Goal: Information Seeking & Learning: Learn about a topic

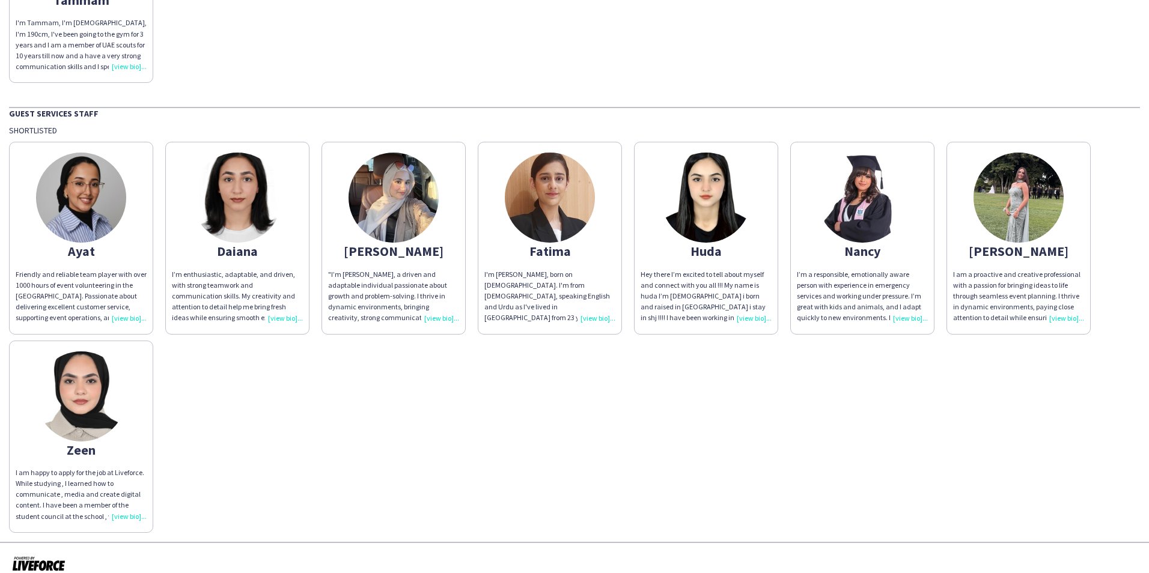
scroll to position [458, 0]
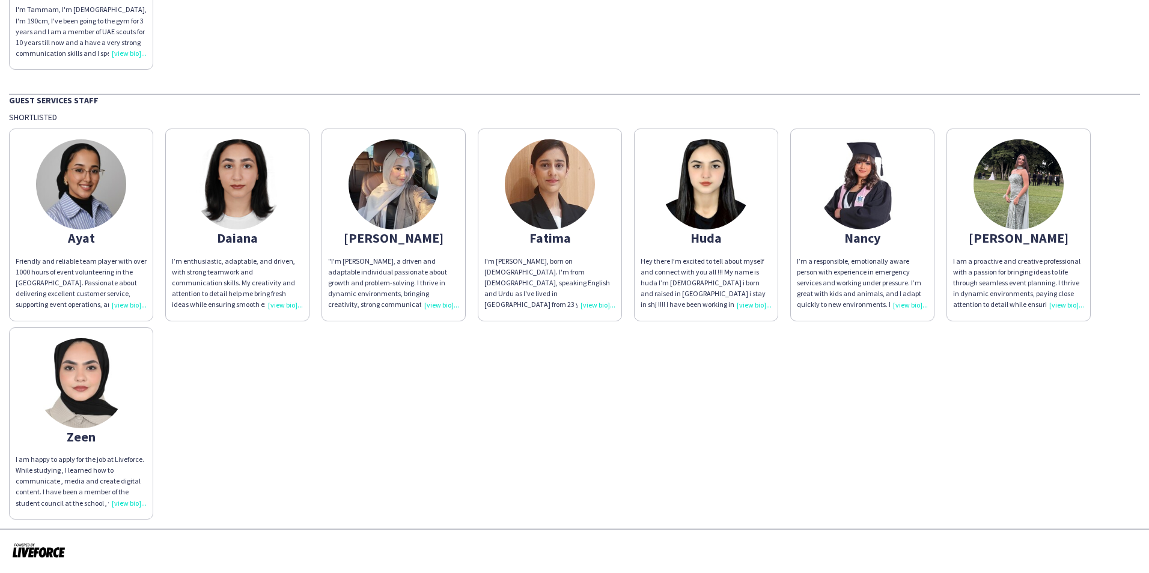
click at [125, 304] on div "Friendly and reliable team player with over 1000 hours of event volunteering in…" at bounding box center [81, 283] width 131 height 55
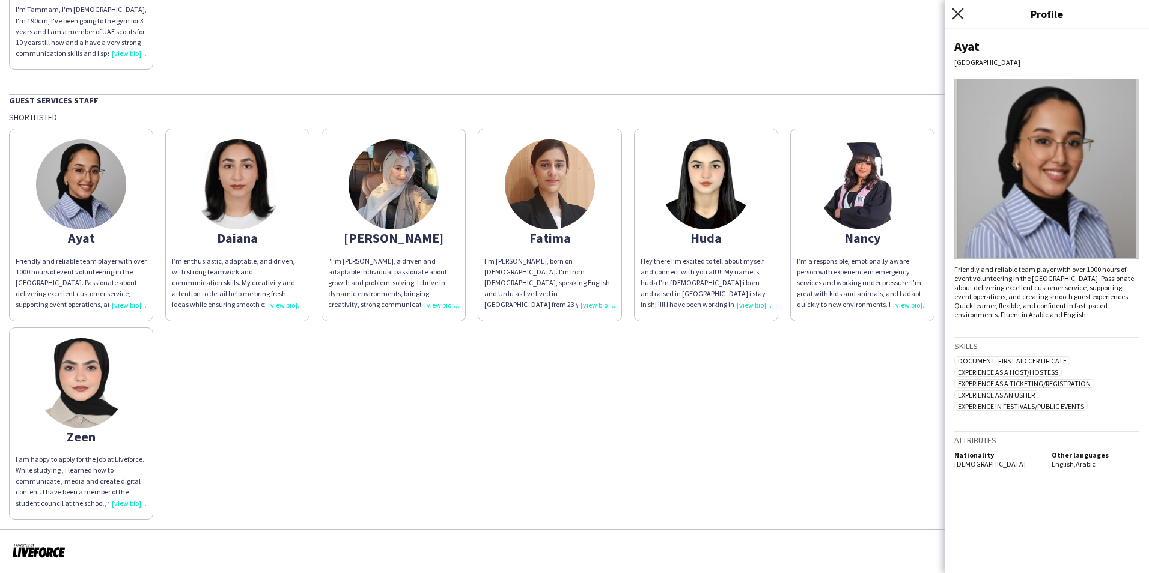
click at [959, 14] on icon at bounding box center [957, 13] width 11 height 11
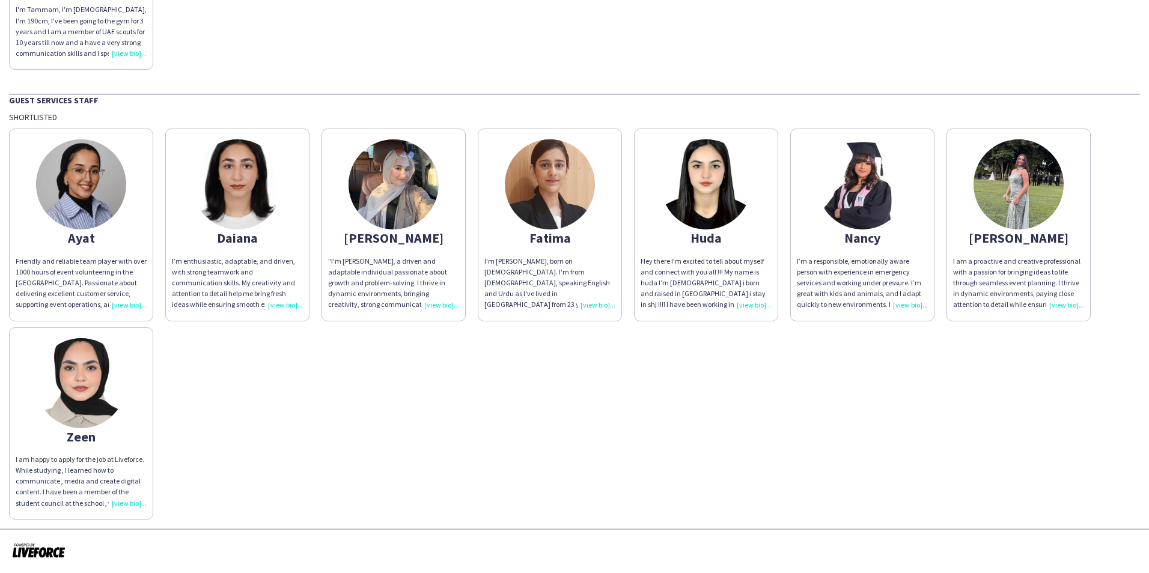
click at [749, 301] on div "Hey there I’m excited to tell about myself and connect with you all !!! My name…" at bounding box center [706, 283] width 131 height 55
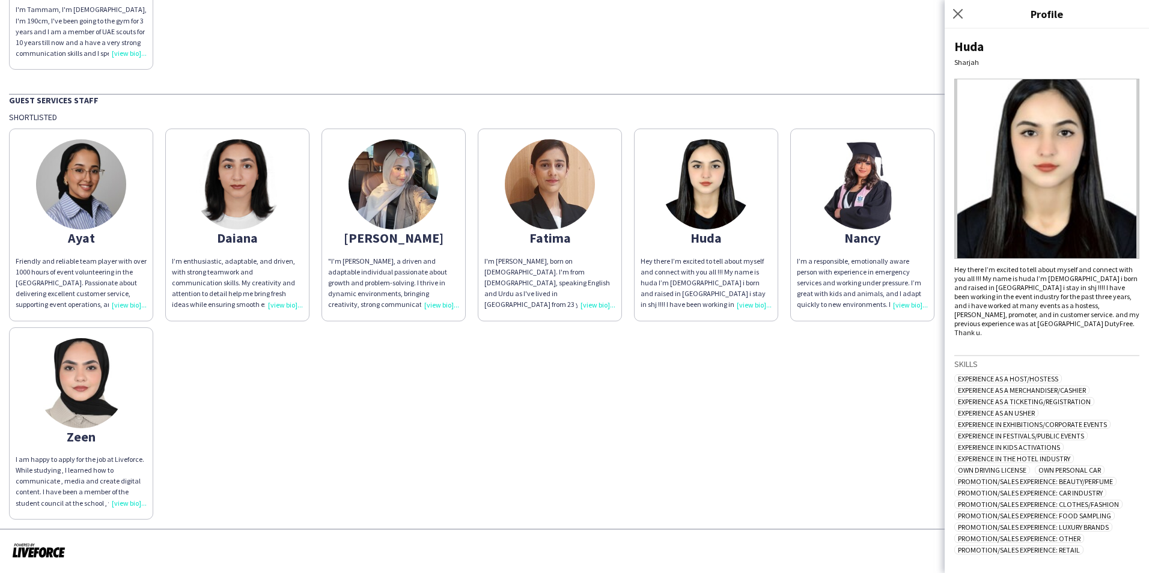
scroll to position [51, 0]
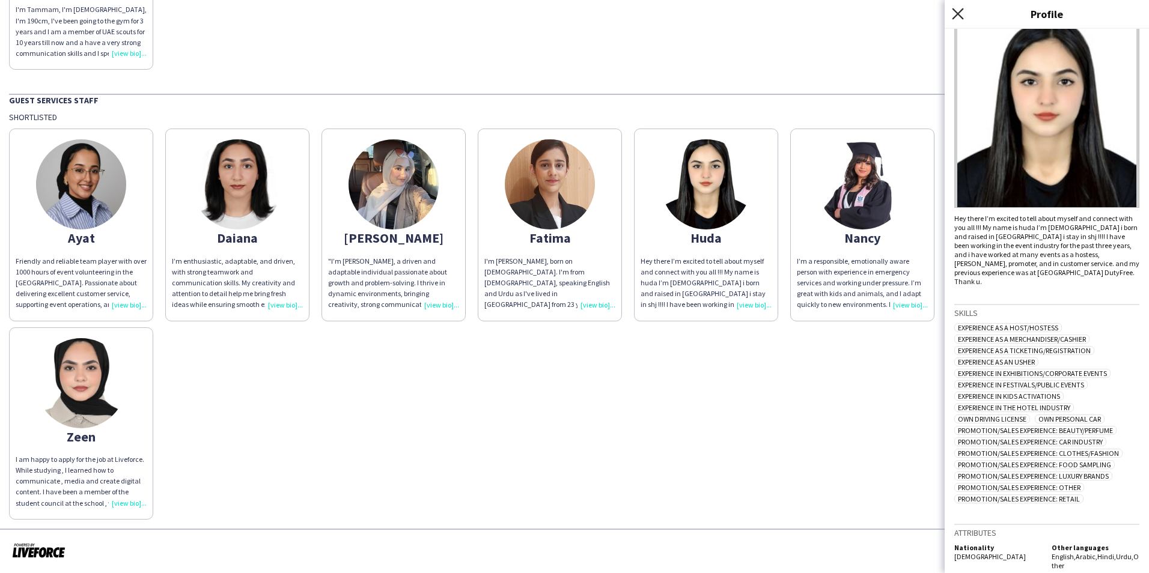
click at [957, 16] on icon at bounding box center [957, 13] width 11 height 11
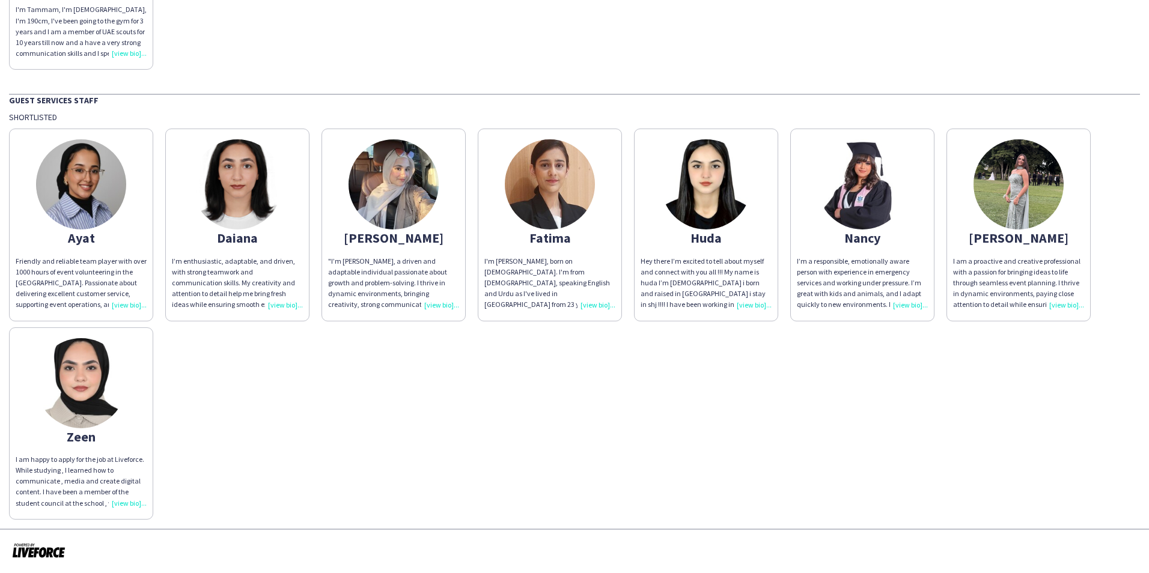
drag, startPoint x: 129, startPoint y: 306, endPoint x: 258, endPoint y: 305, distance: 129.8
click at [129, 306] on div "Friendly and reliable team player with over 1000 hours of event volunteering in…" at bounding box center [81, 283] width 131 height 55
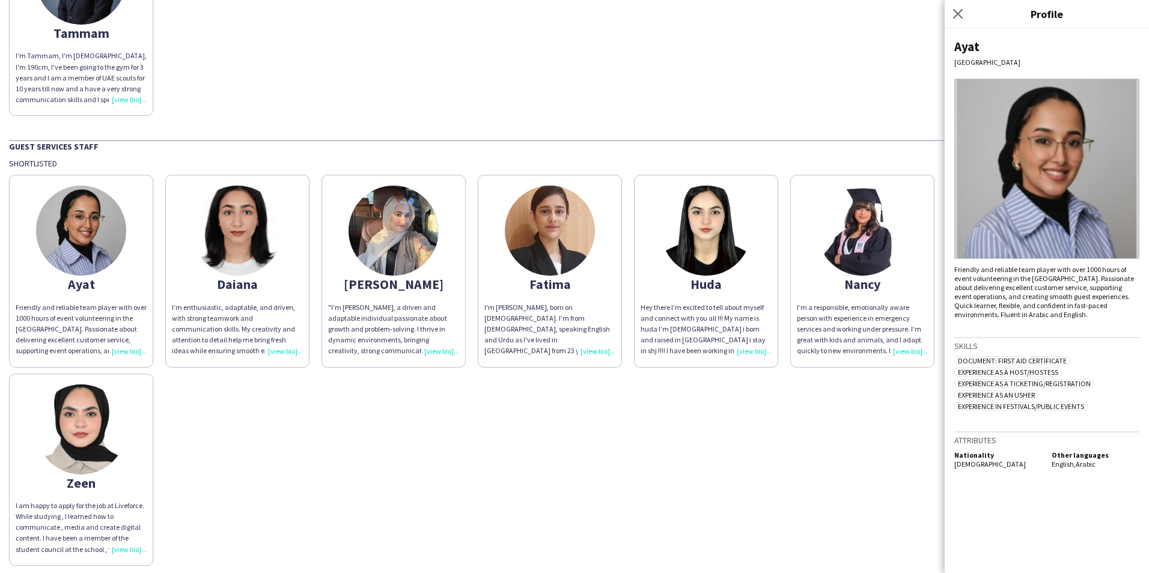
scroll to position [458, 0]
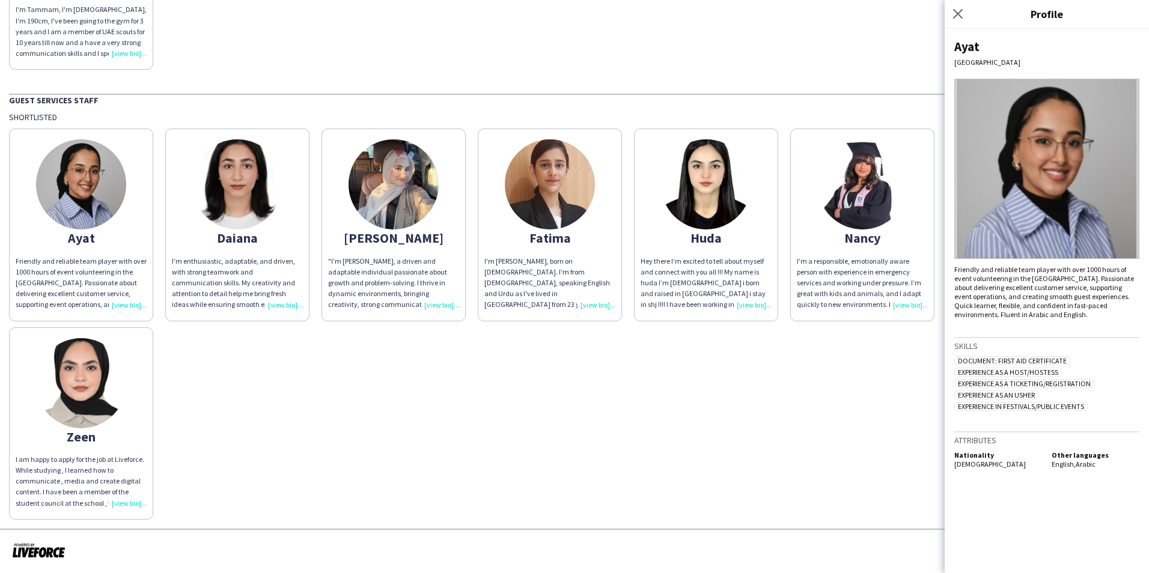
drag, startPoint x: 965, startPoint y: 13, endPoint x: 921, endPoint y: 53, distance: 59.1
click at [965, 14] on app-icon "Close pop-in" at bounding box center [958, 14] width 14 height 14
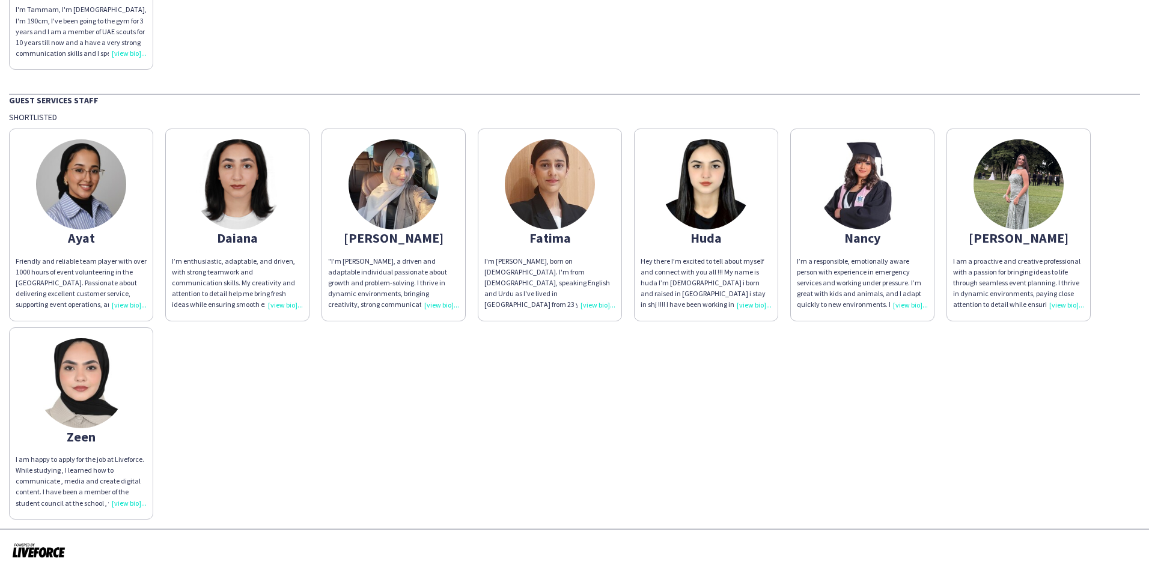
click at [284, 306] on div "I’m enthusiastic, adaptable, and driven, with strong teamwork and communication…" at bounding box center [237, 283] width 131 height 55
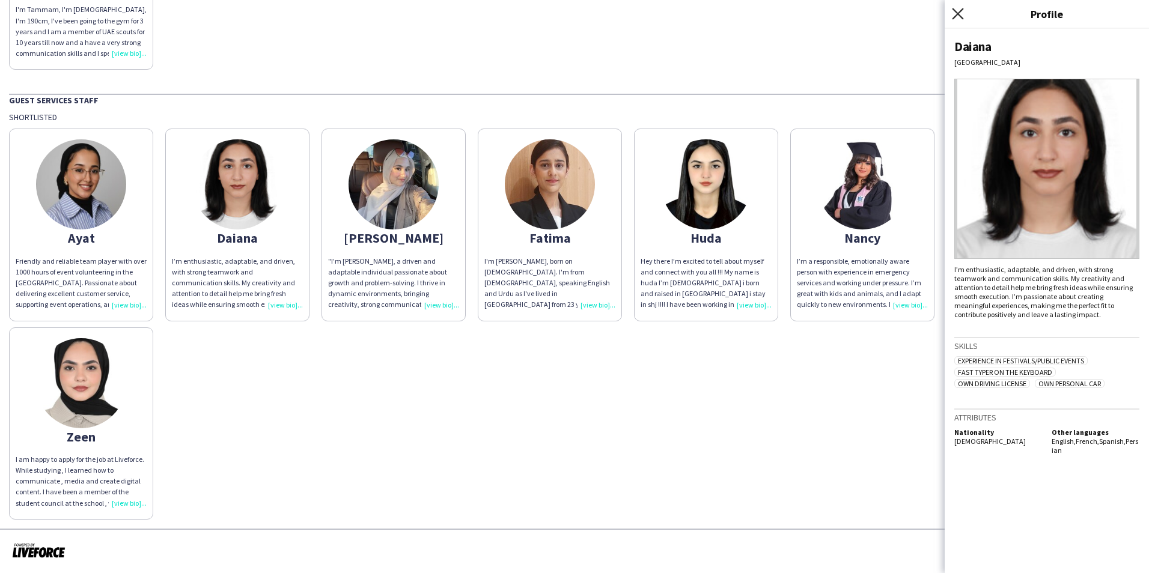
click at [954, 8] on icon "Close pop-in" at bounding box center [957, 13] width 11 height 11
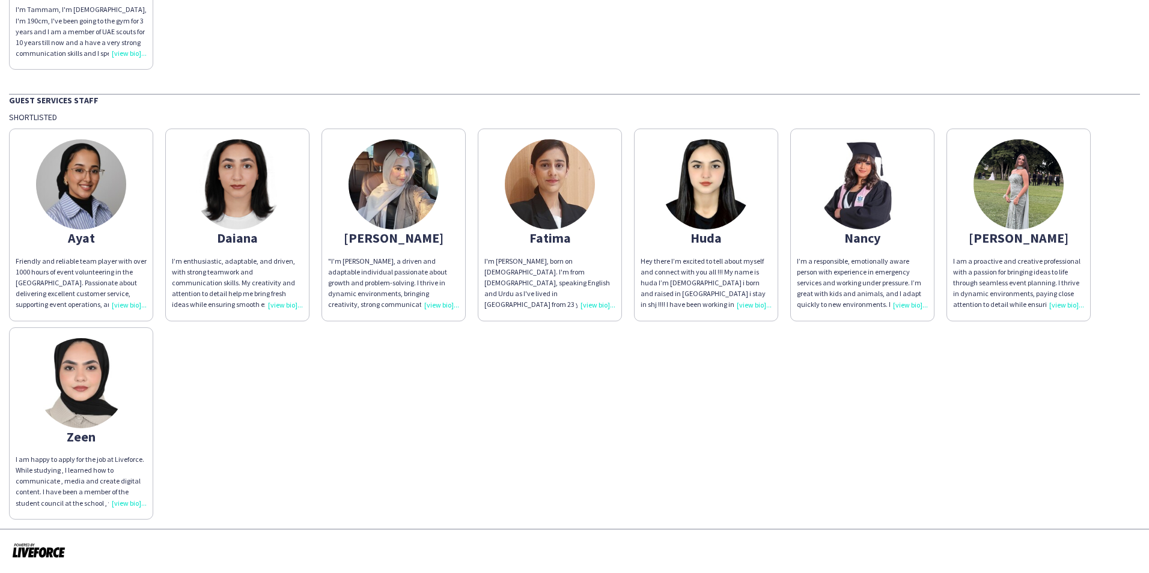
drag, startPoint x: 433, startPoint y: 298, endPoint x: 442, endPoint y: 301, distance: 9.5
click at [434, 298] on div ""I’m [PERSON_NAME], a driven and adaptable individual passionate about growth a…" at bounding box center [393, 283] width 131 height 55
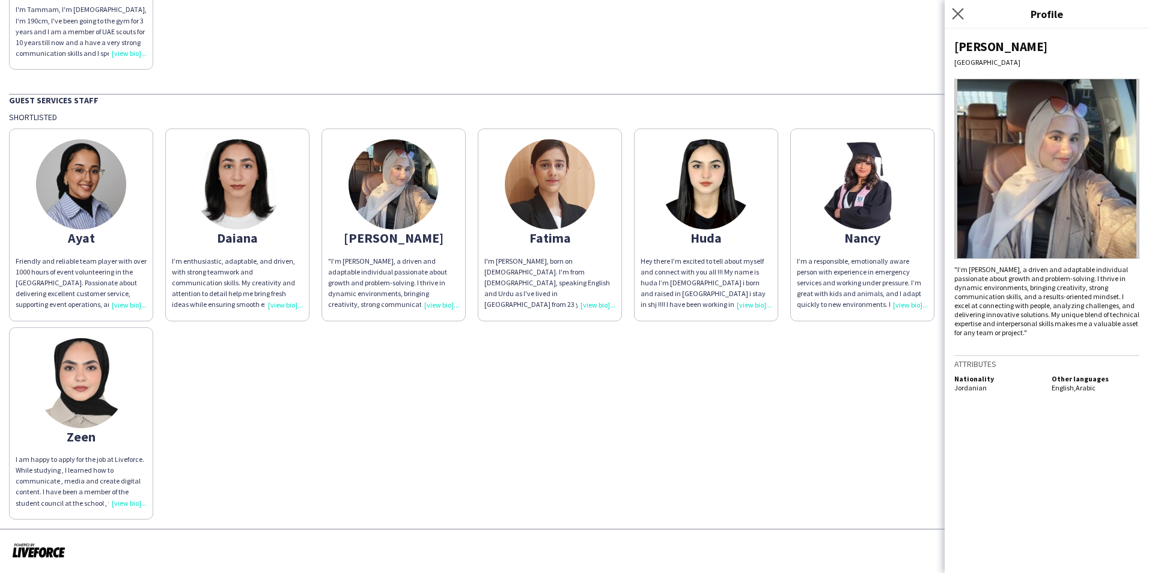
click at [960, 20] on app-icon "Close pop-in" at bounding box center [958, 13] width 17 height 17
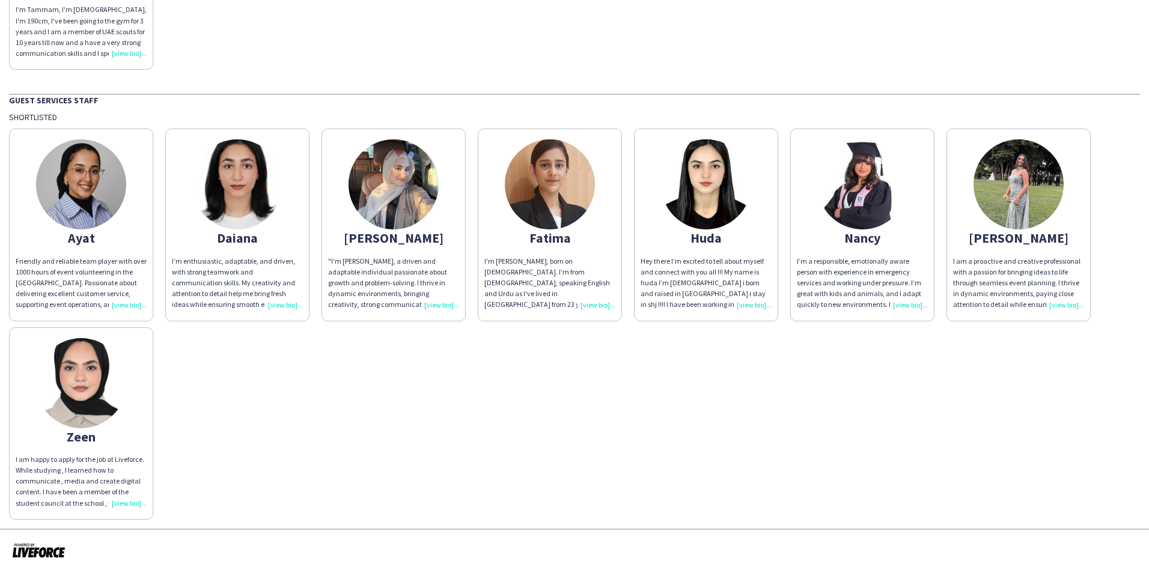
click at [893, 303] on div "I’m a responsible, emotionally aware person with experience in emergency servic…" at bounding box center [862, 283] width 131 height 55
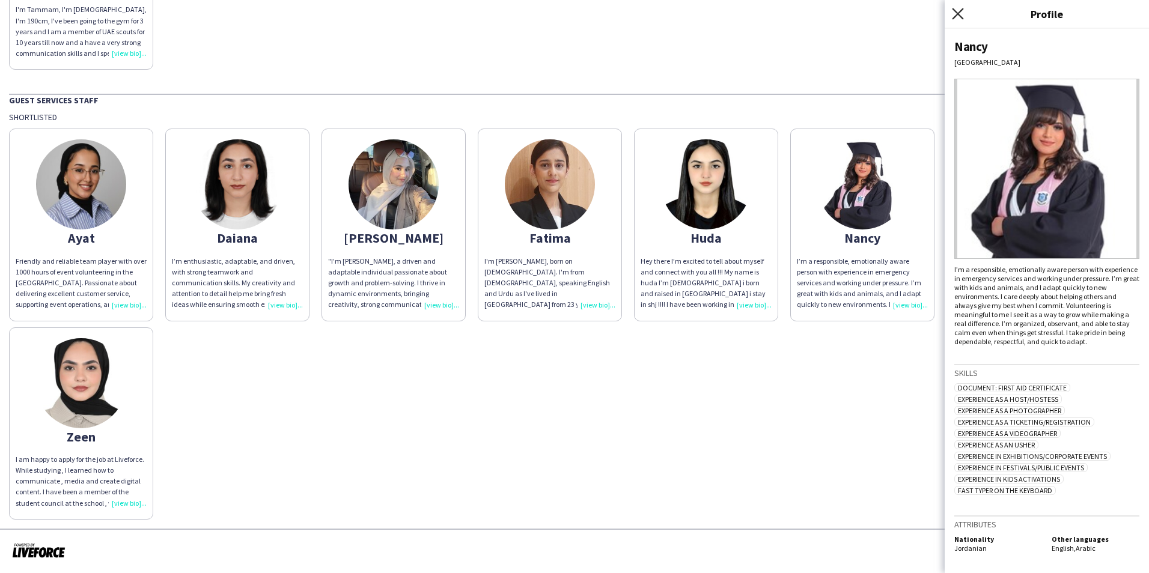
click at [961, 13] on icon "Close pop-in" at bounding box center [957, 13] width 11 height 11
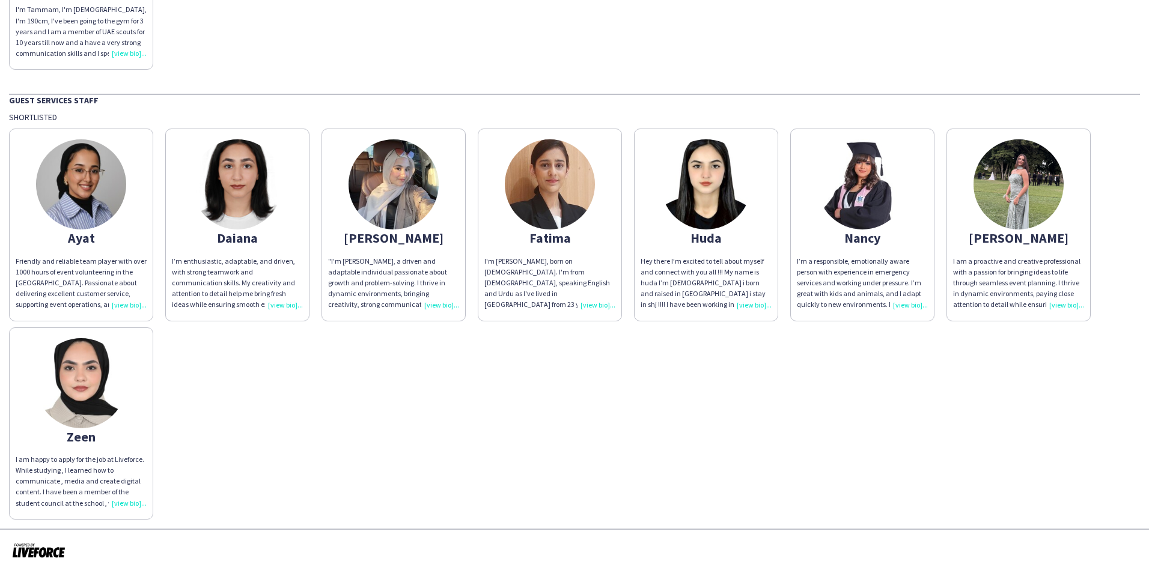
click at [1055, 303] on div "I am a proactive and creative professional with a passion for bringing ideas to…" at bounding box center [1018, 283] width 131 height 55
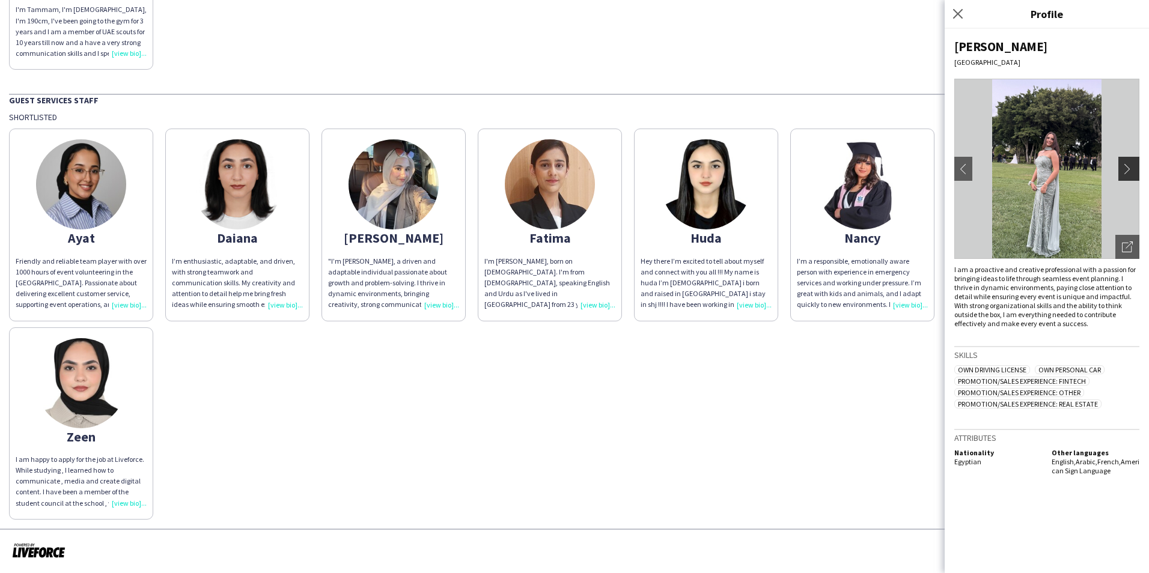
click at [1124, 172] on app-icon "chevron-right" at bounding box center [1130, 168] width 17 height 11
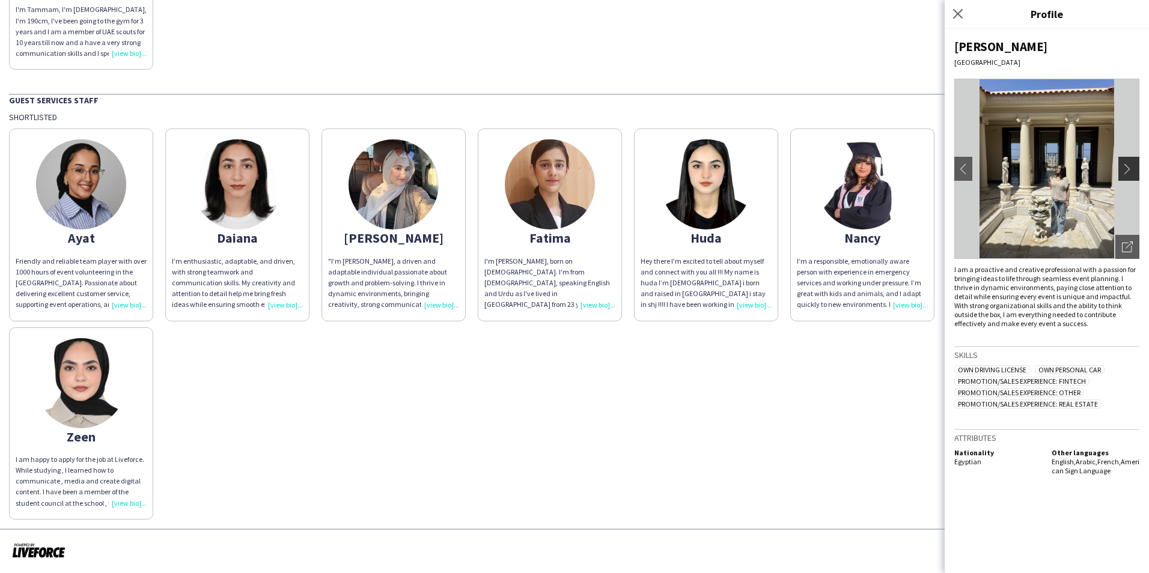
click at [1131, 169] on app-icon "chevron-right" at bounding box center [1130, 168] width 17 height 11
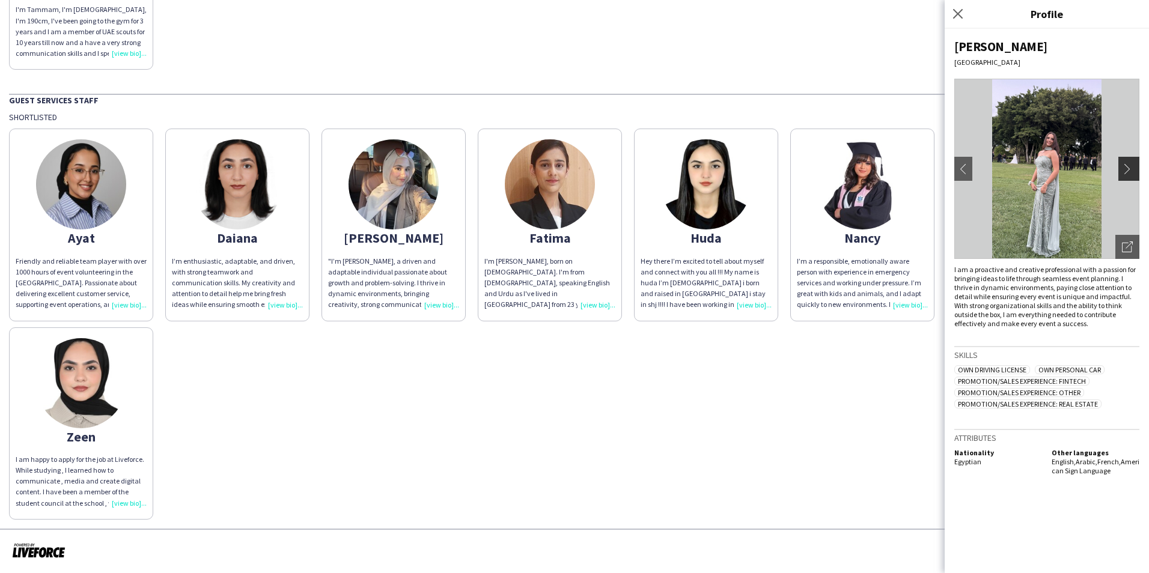
click at [1131, 169] on app-icon "chevron-right" at bounding box center [1130, 168] width 17 height 11
click at [959, 17] on icon "Close pop-in" at bounding box center [957, 13] width 11 height 11
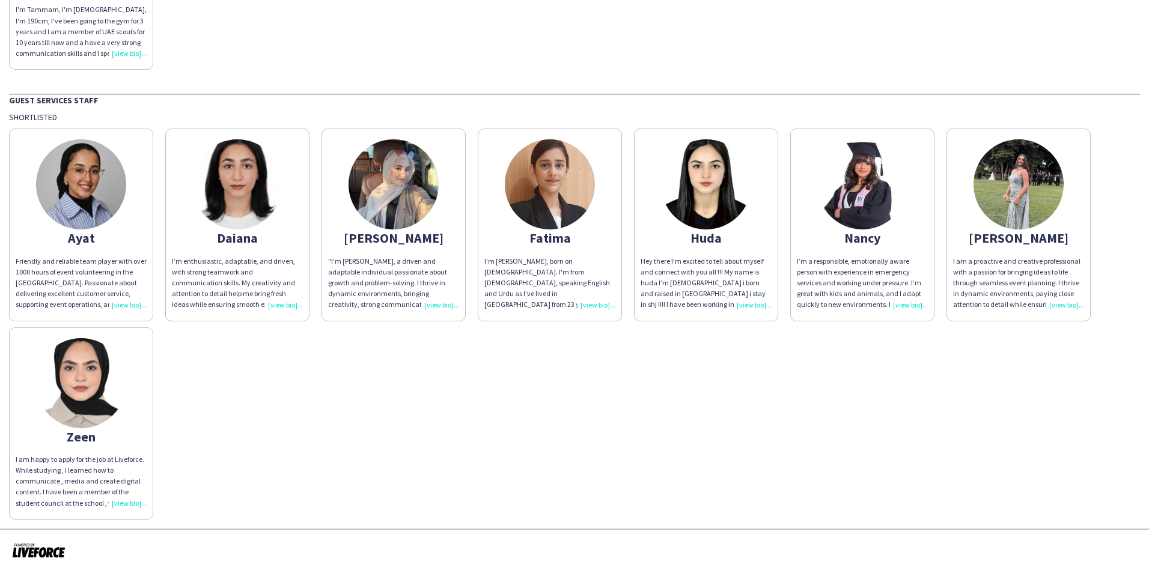
click at [131, 503] on div "I am happy to apply for the job at Liveforce. While studying , I learned how to…" at bounding box center [81, 481] width 131 height 55
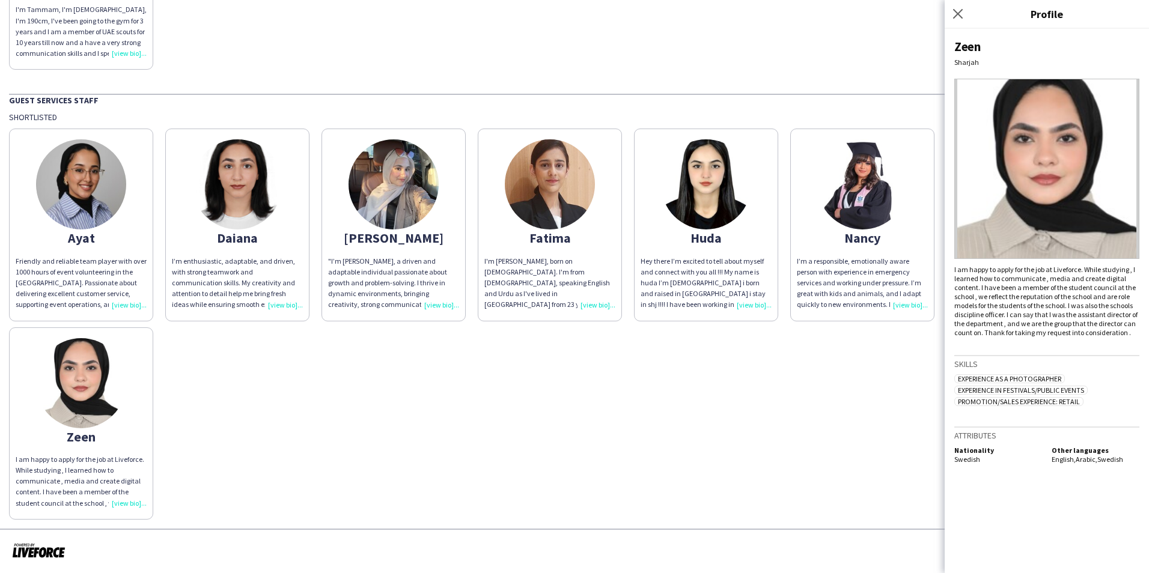
click at [951, 22] on div "Close pop-in" at bounding box center [960, 14] width 30 height 28
click at [960, 15] on icon "Close pop-in" at bounding box center [957, 13] width 11 height 11
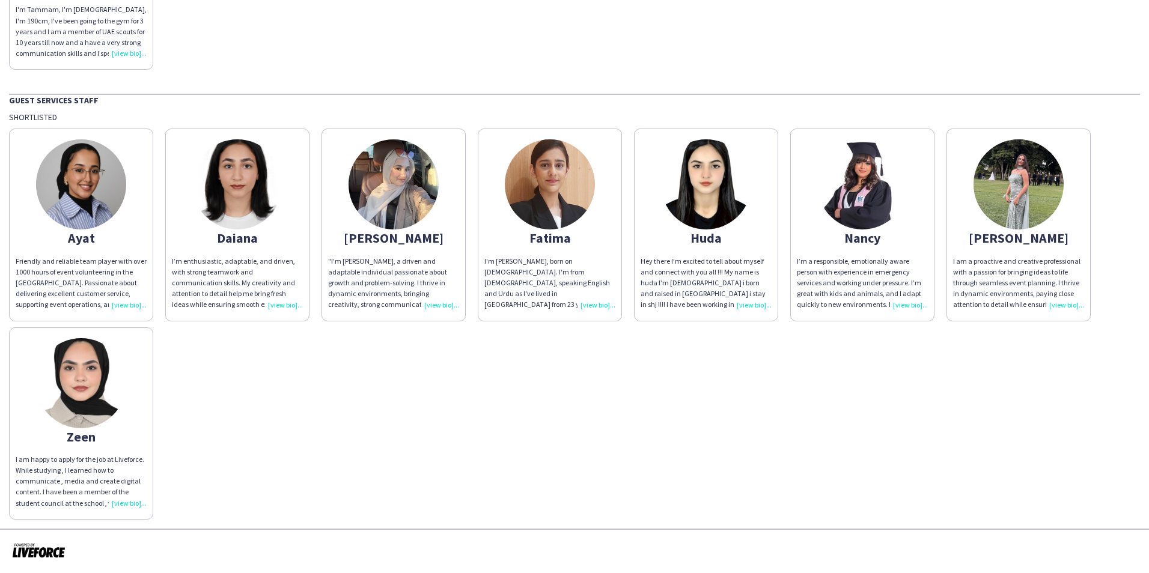
click at [436, 304] on div ""I’m [PERSON_NAME], a driven and adaptable individual passionate about growth a…" at bounding box center [393, 283] width 131 height 55
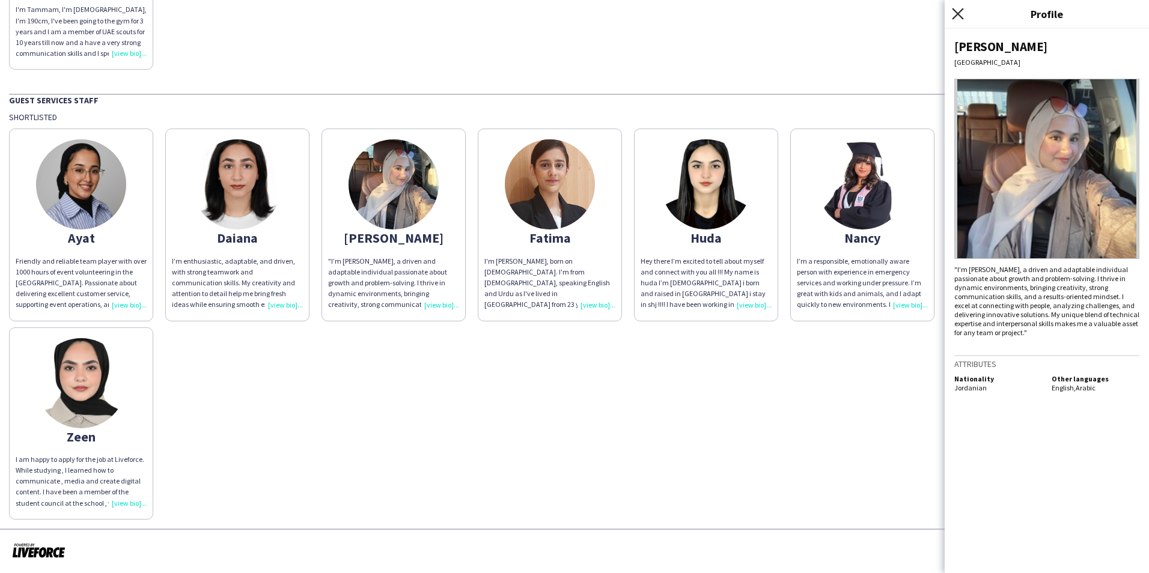
click at [959, 11] on icon "Close pop-in" at bounding box center [957, 13] width 11 height 11
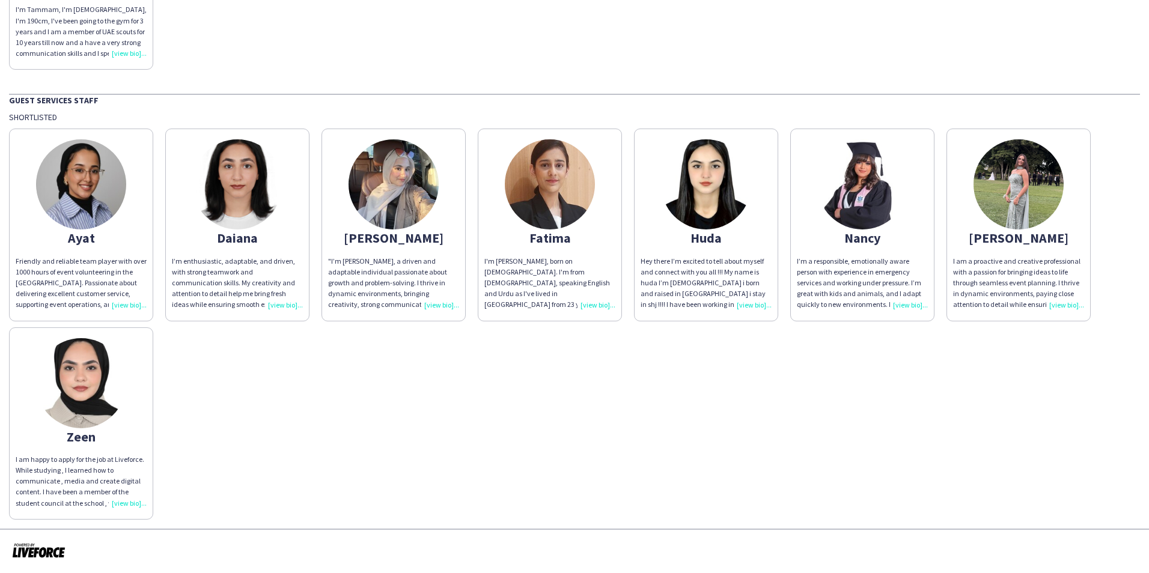
click at [903, 302] on div "I’m a responsible, emotionally aware person with experience in emergency servic…" at bounding box center [862, 283] width 131 height 55
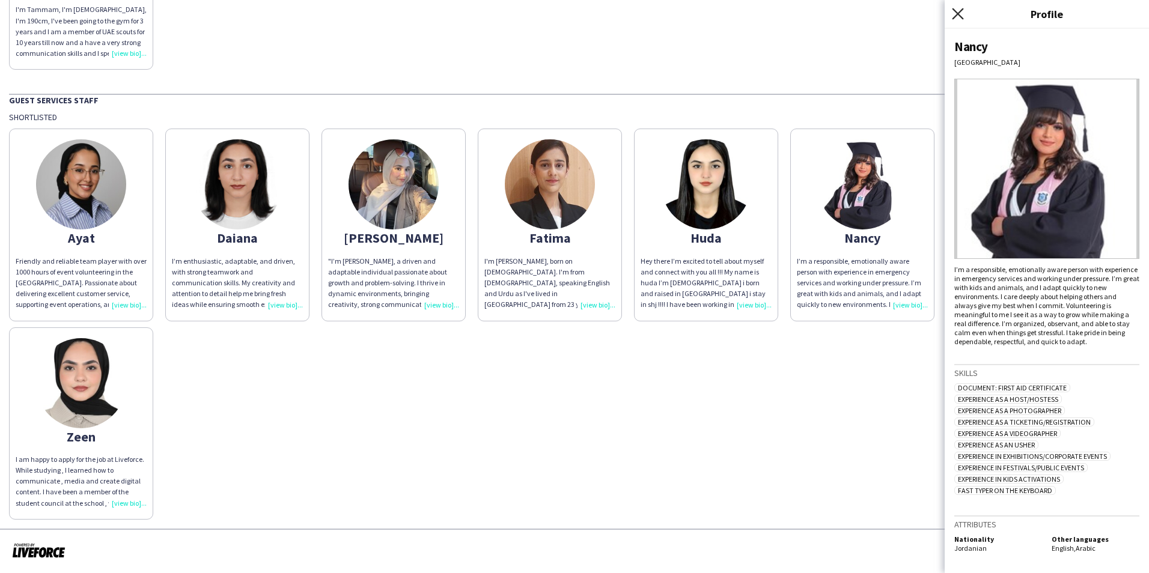
click at [957, 13] on icon at bounding box center [957, 13] width 11 height 11
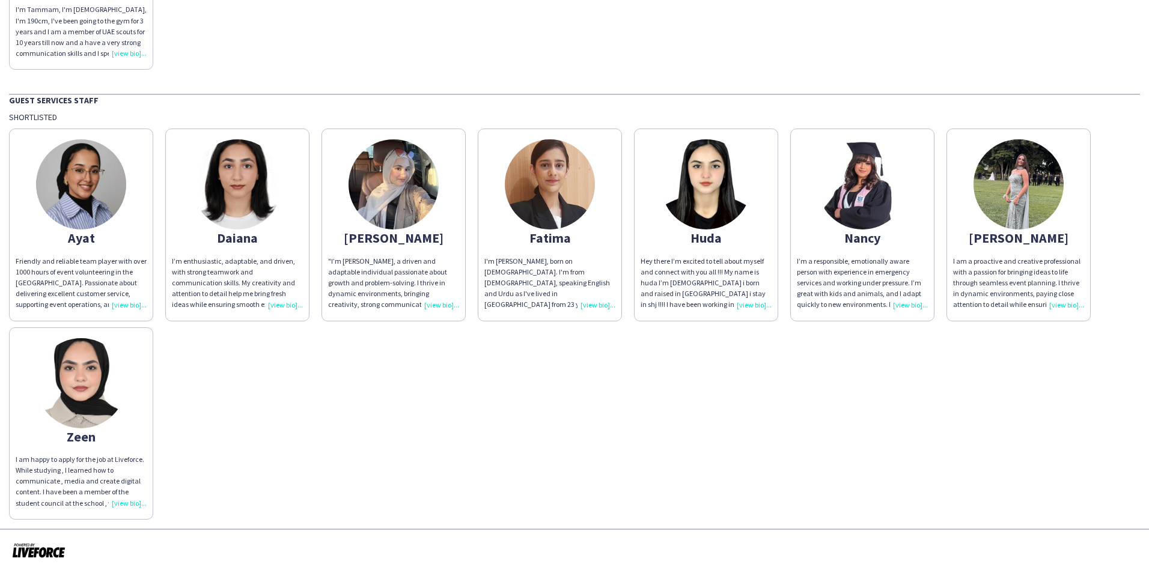
click at [746, 302] on div "Hey there I’m excited to tell about myself and connect with you all !!! My name…" at bounding box center [706, 283] width 131 height 55
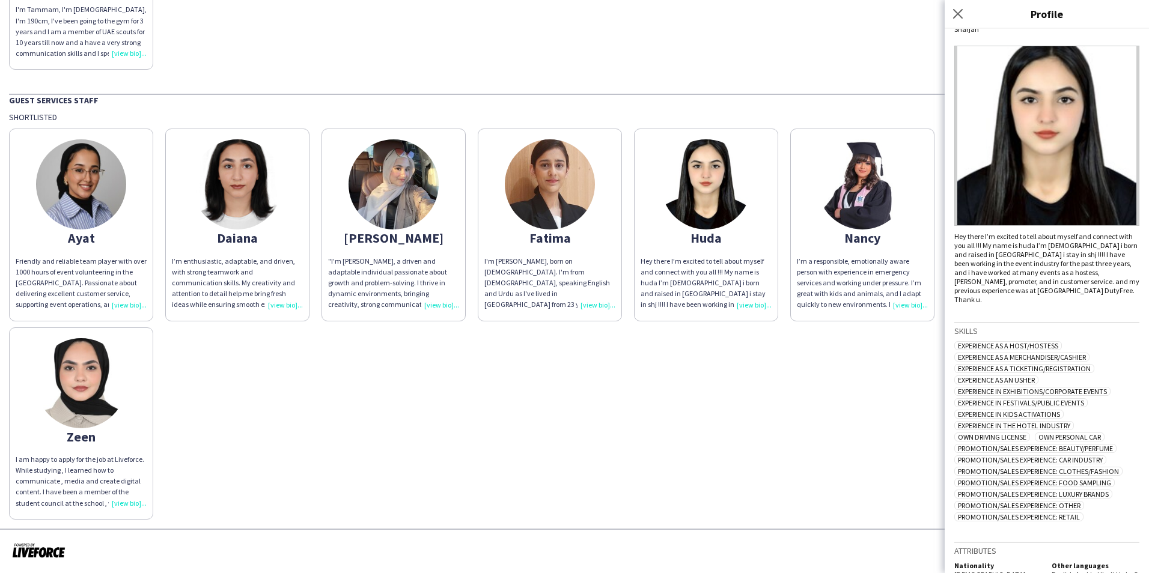
scroll to position [51, 0]
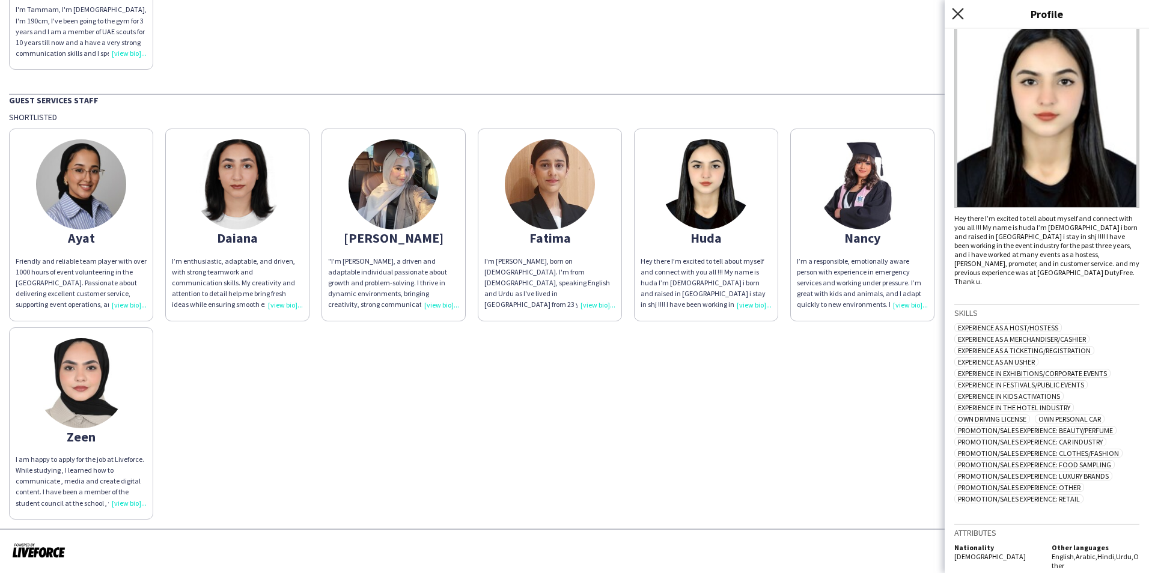
click at [957, 10] on icon "Close pop-in" at bounding box center [957, 13] width 11 height 11
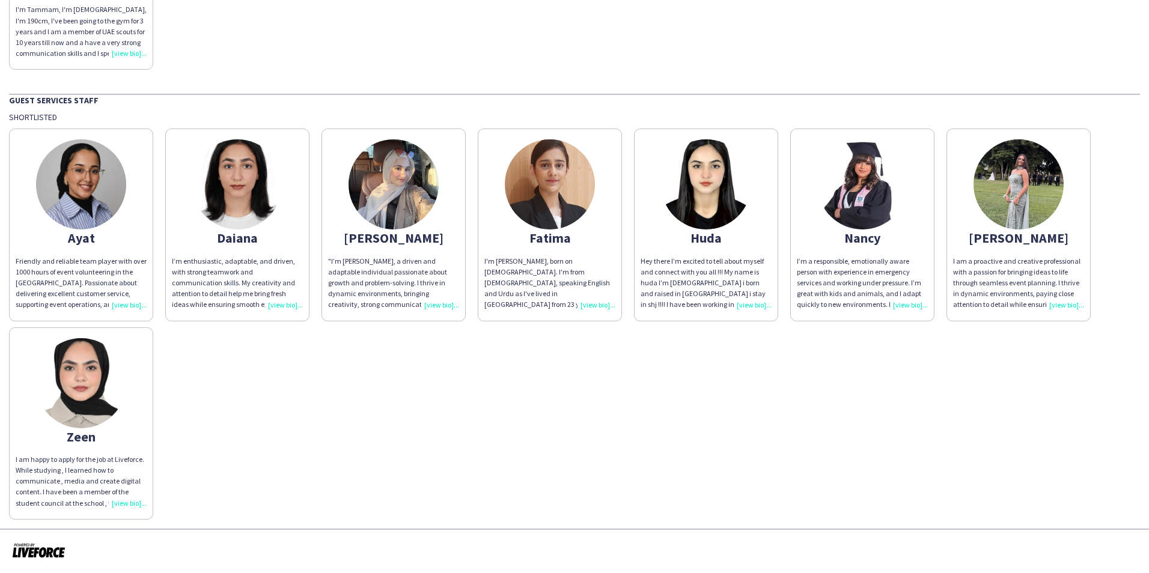
click at [132, 501] on div "I am happy to apply for the job at Liveforce. While studying , I learned how to…" at bounding box center [81, 481] width 131 height 55
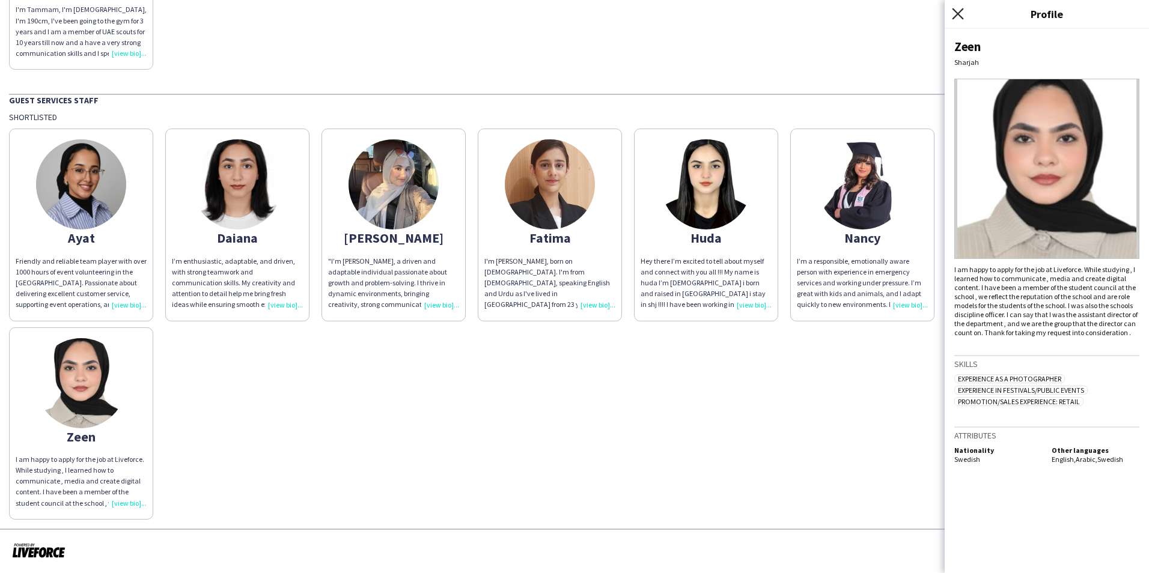
click at [957, 11] on icon "Close pop-in" at bounding box center [957, 13] width 11 height 11
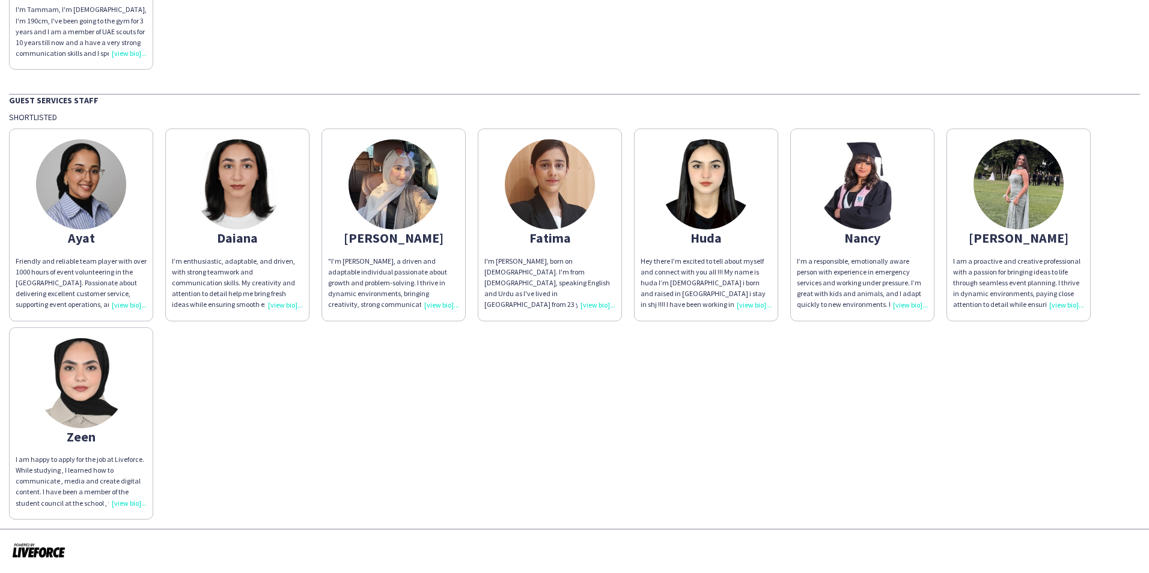
click at [900, 303] on div "I’m a responsible, emotionally aware person with experience in emergency servic…" at bounding box center [862, 283] width 131 height 55
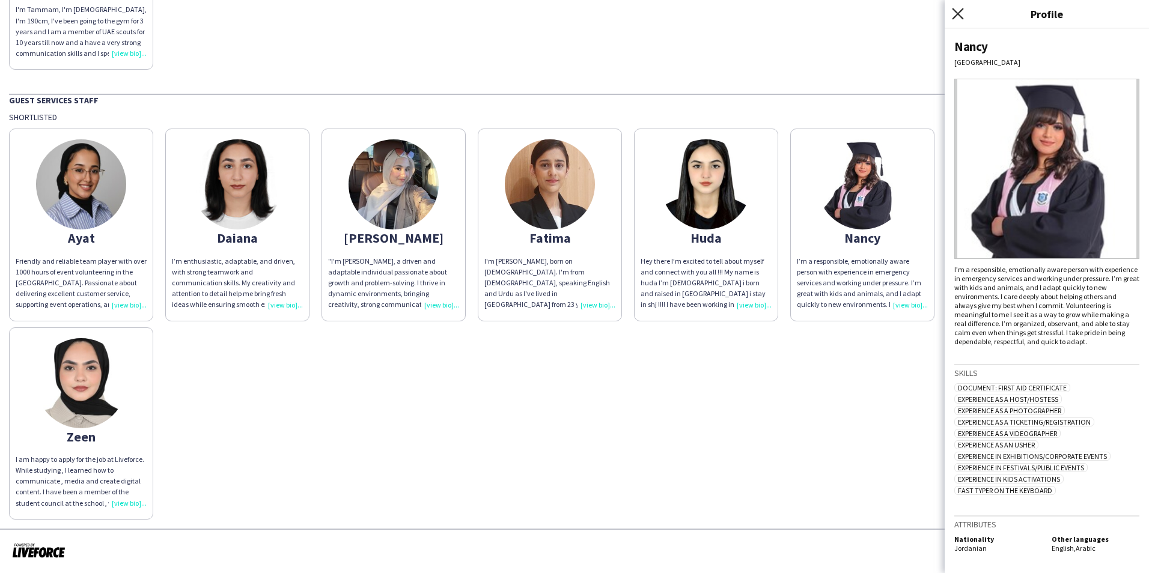
click at [958, 13] on icon at bounding box center [957, 13] width 11 height 11
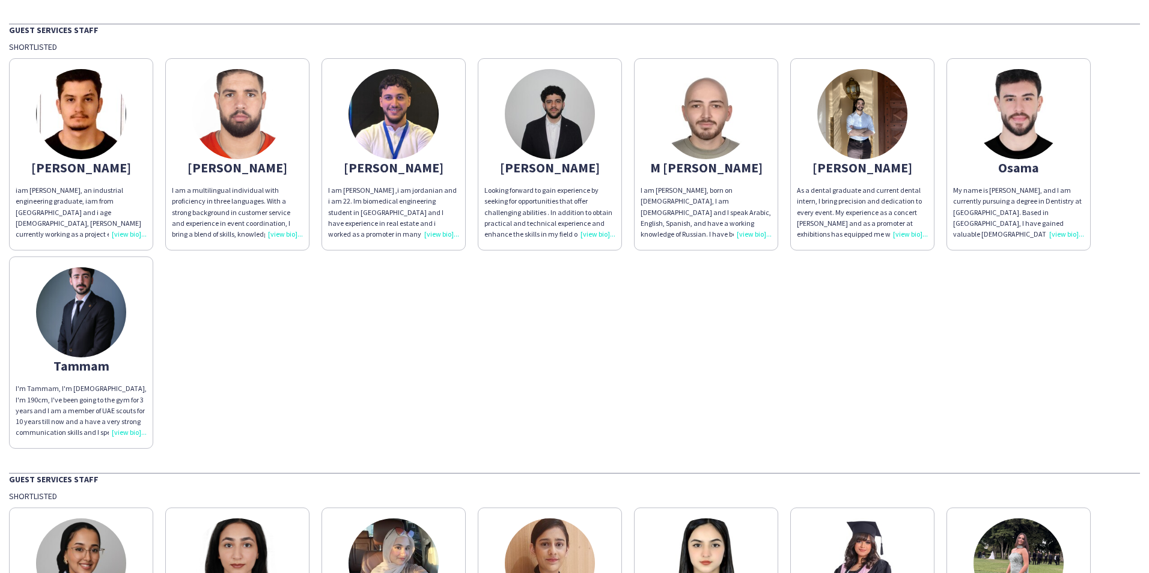
scroll to position [97, 0]
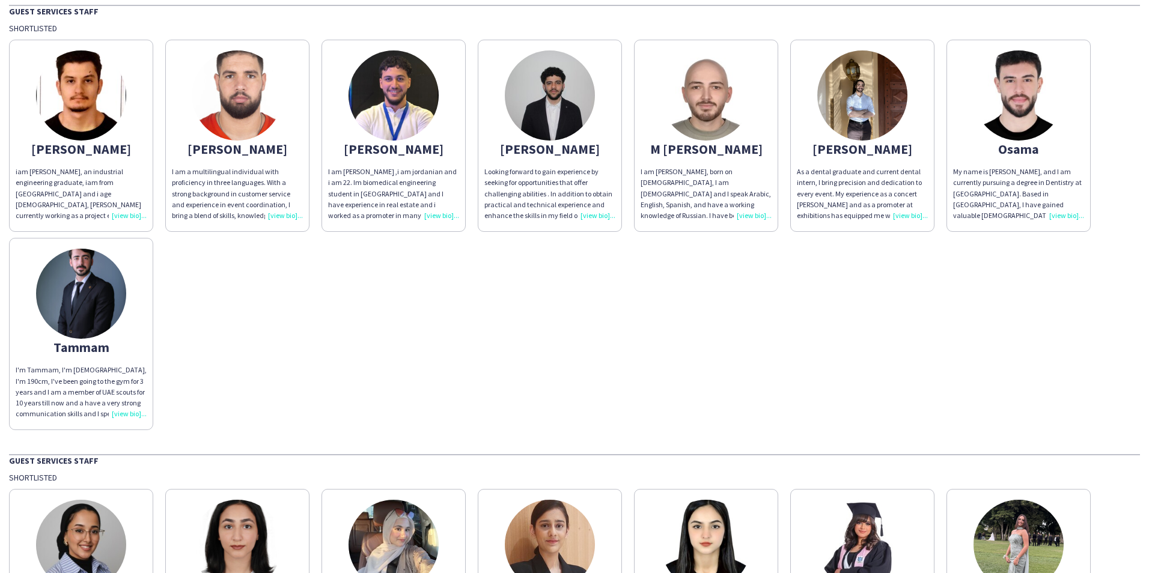
click at [120, 413] on div "I'm Tammam, I'm [DEMOGRAPHIC_DATA], I'm 190cm, I've been going to the gym for 3…" at bounding box center [81, 392] width 131 height 55
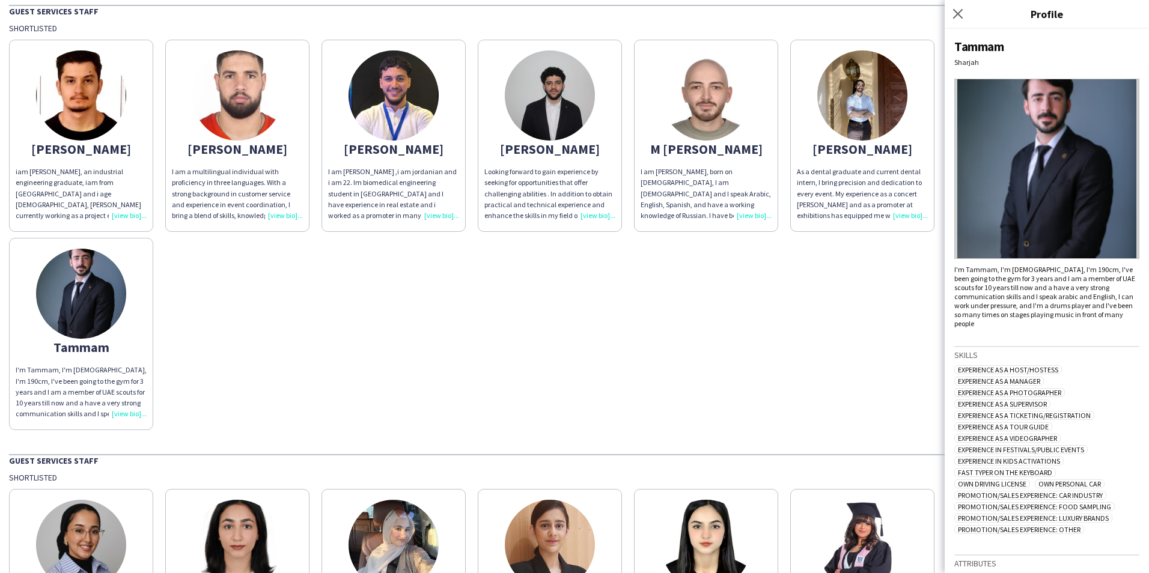
scroll to position [22, 0]
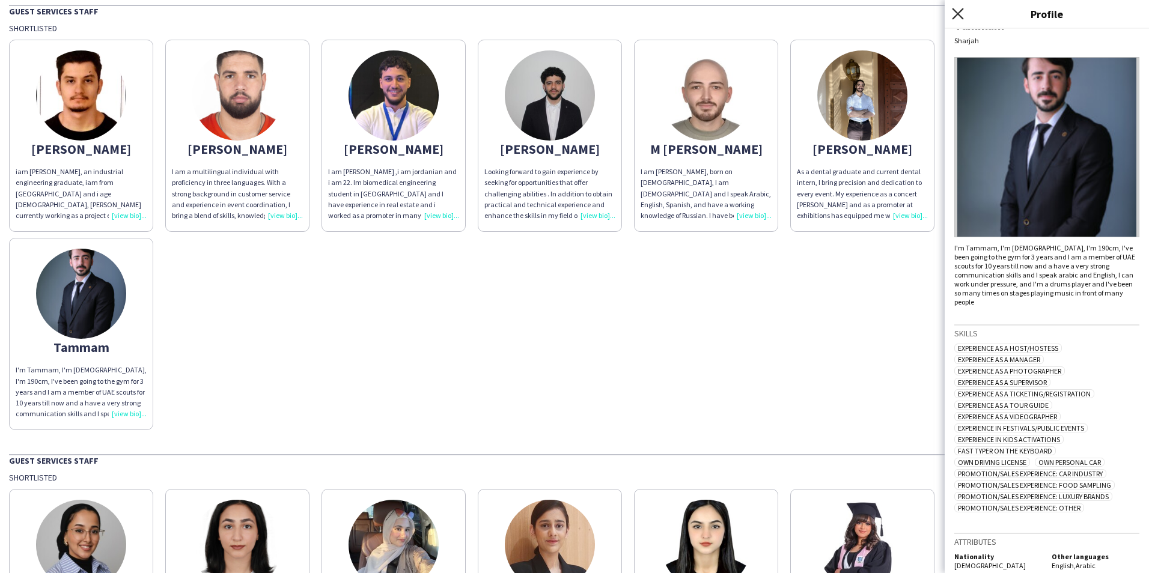
click at [959, 10] on icon "Close pop-in" at bounding box center [957, 13] width 11 height 11
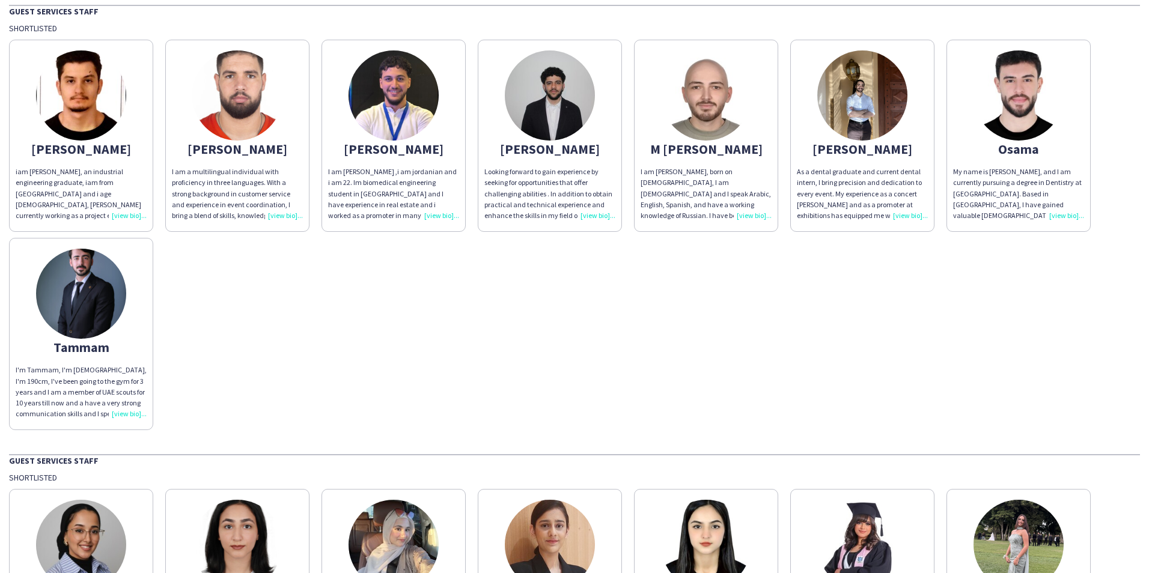
click at [1056, 216] on div "My name is [PERSON_NAME], and I am currently pursuing a degree in Dentistry at …" at bounding box center [1018, 193] width 131 height 55
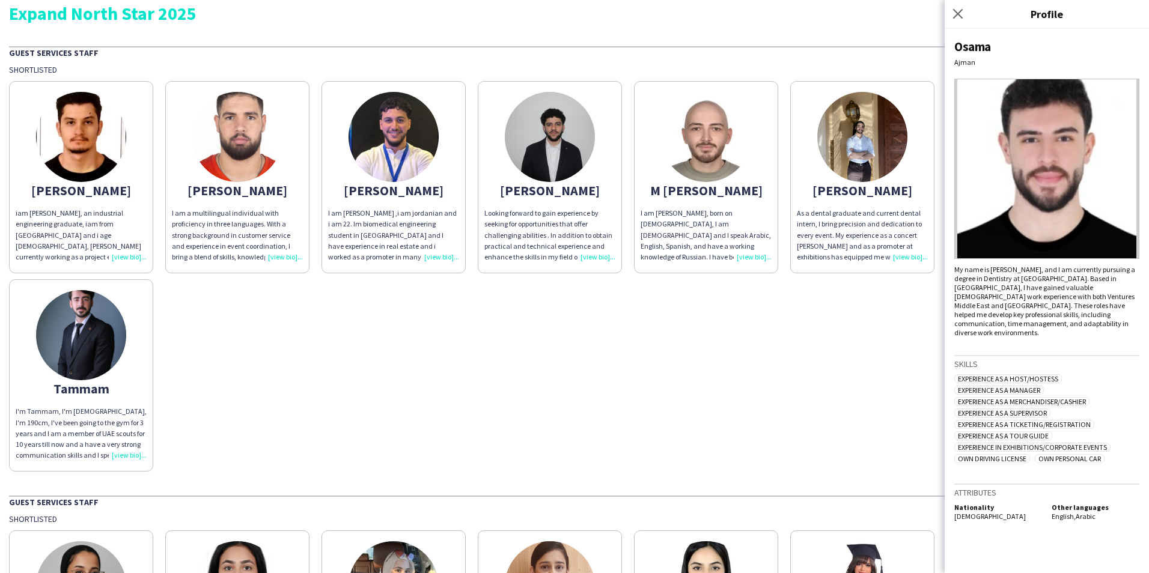
scroll to position [37, 0]
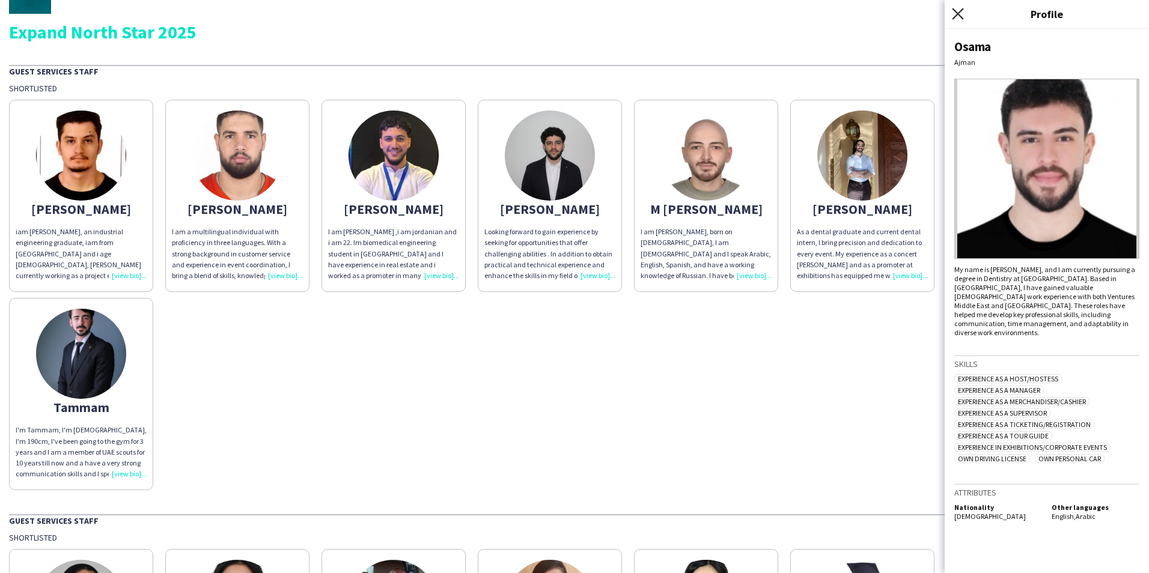
click at [962, 14] on icon "Close pop-in" at bounding box center [957, 13] width 11 height 11
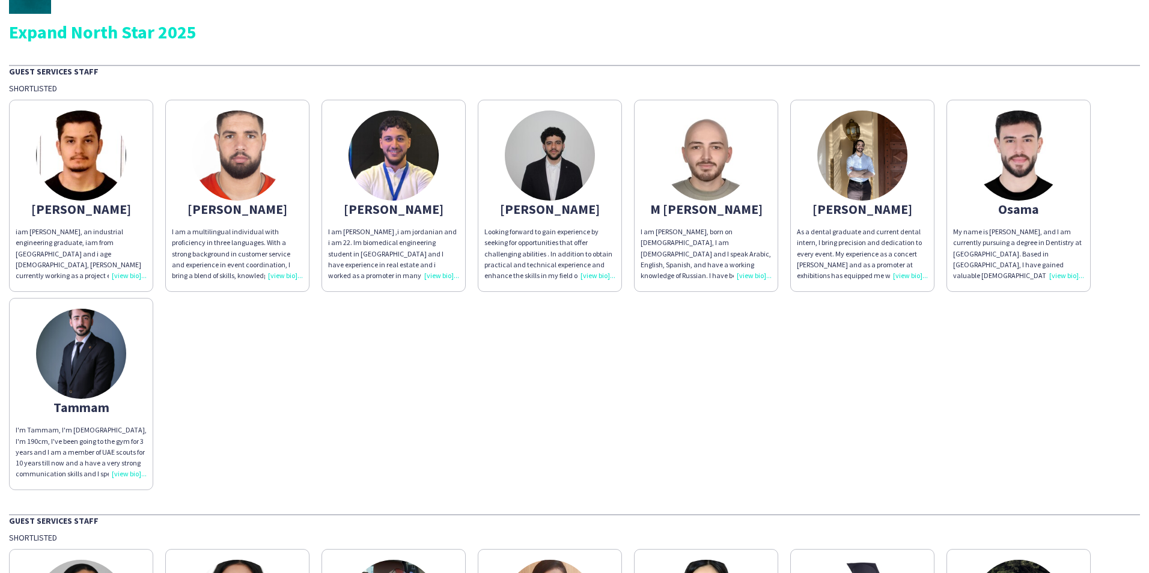
click at [918, 278] on div "As a dental graduate and current dental intern, I bring precision and dedicatio…" at bounding box center [862, 254] width 131 height 55
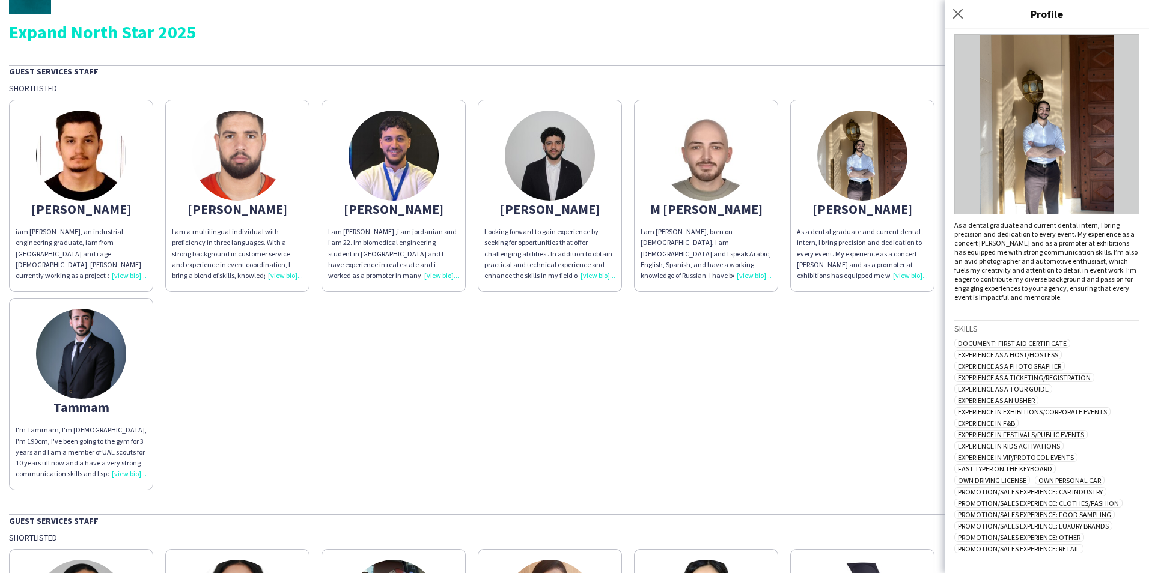
scroll to position [94, 0]
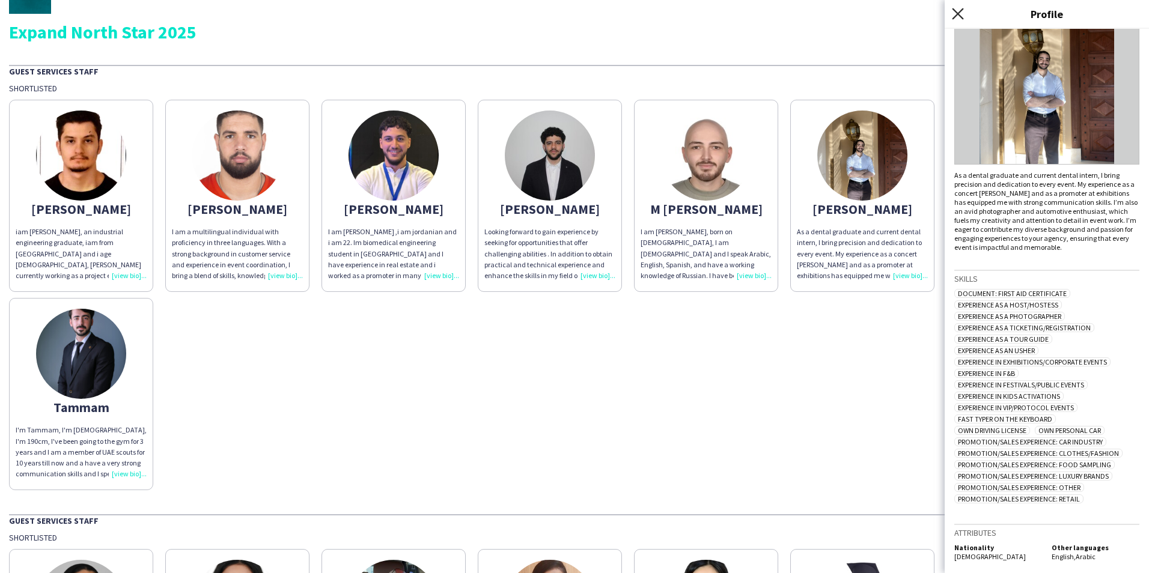
click at [960, 15] on icon "Close pop-in" at bounding box center [957, 13] width 11 height 11
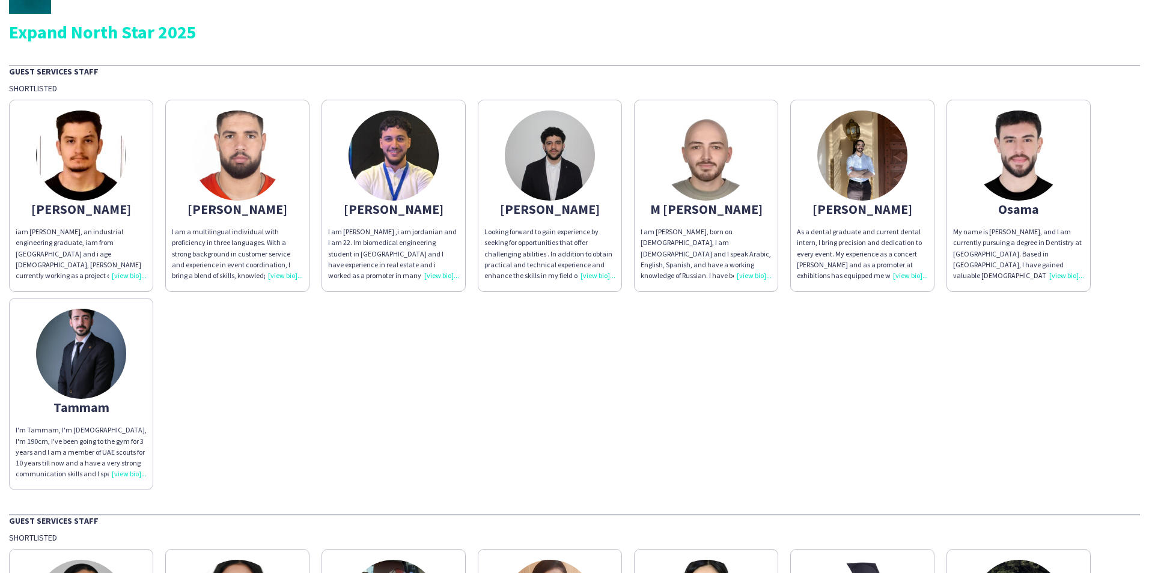
click at [750, 276] on div "I am [PERSON_NAME], born on [DEMOGRAPHIC_DATA], I am [DEMOGRAPHIC_DATA] and I s…" at bounding box center [706, 254] width 131 height 55
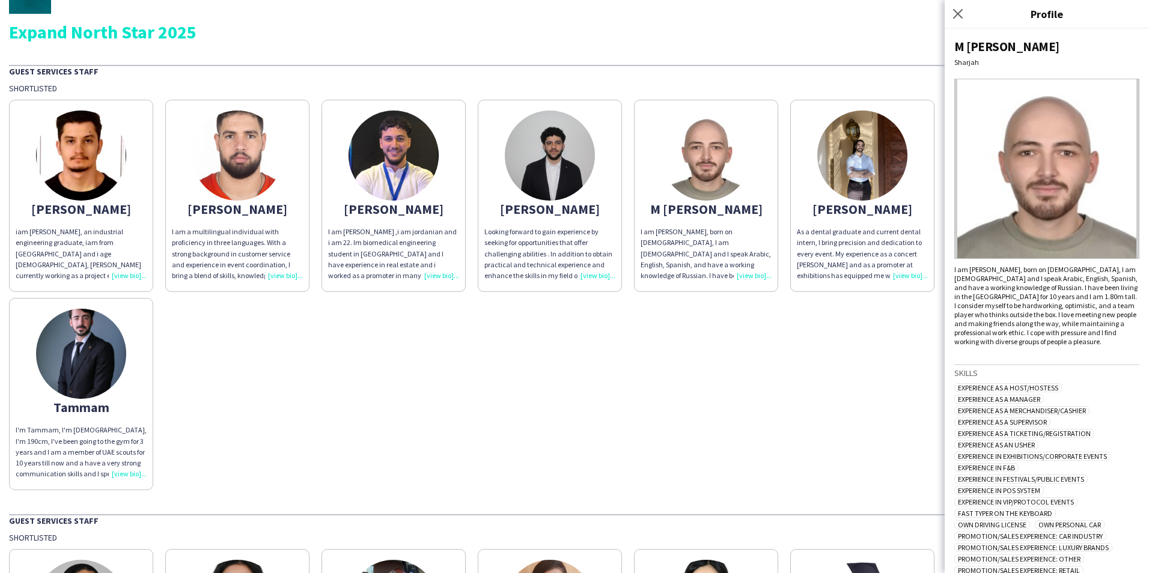
scroll to position [81, 0]
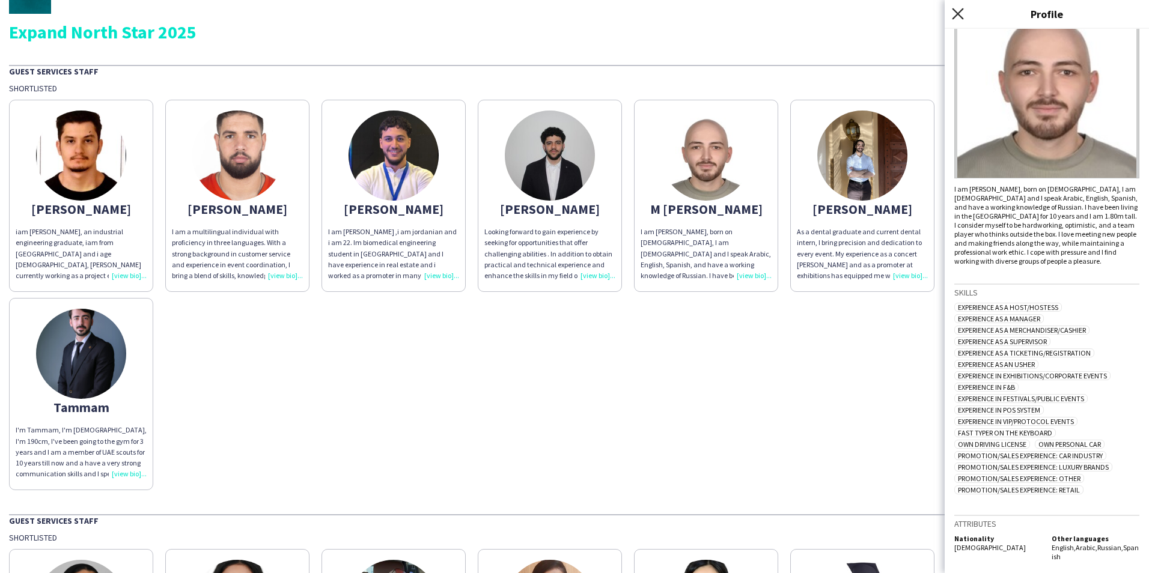
click at [960, 18] on icon "Close pop-in" at bounding box center [957, 13] width 11 height 11
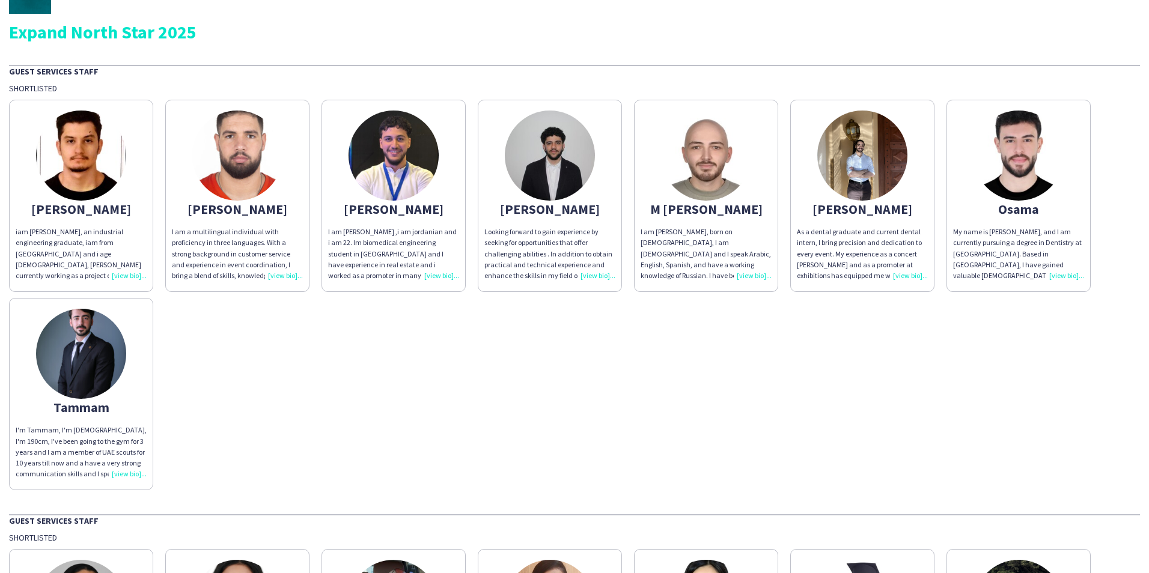
click at [591, 273] on div "Looking forward to gain experience by seeking for opportunities that offer chal…" at bounding box center [549, 254] width 131 height 55
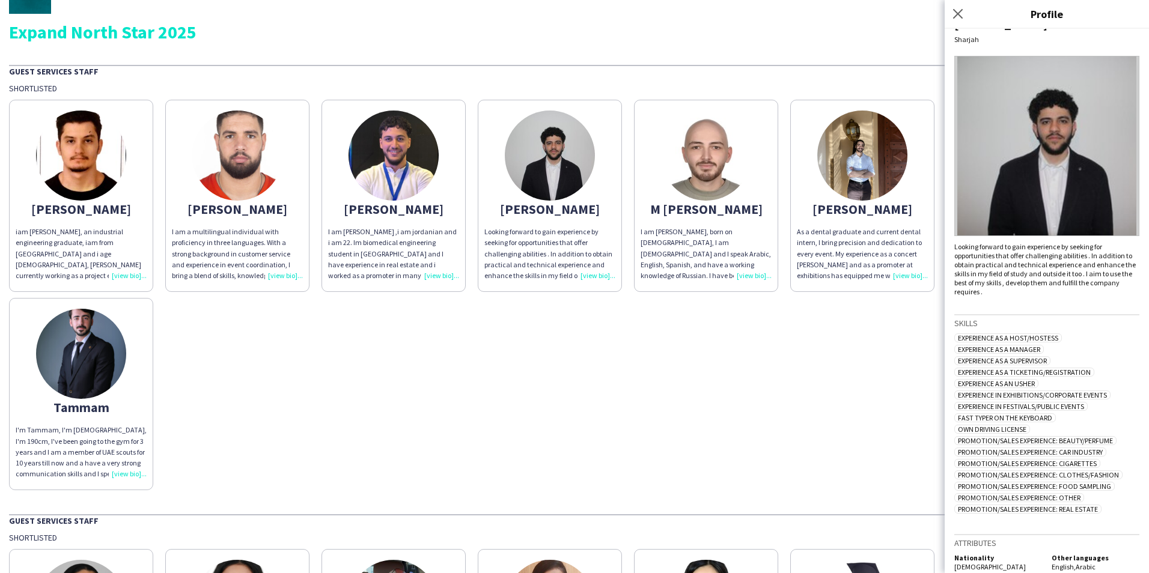
scroll to position [33, 0]
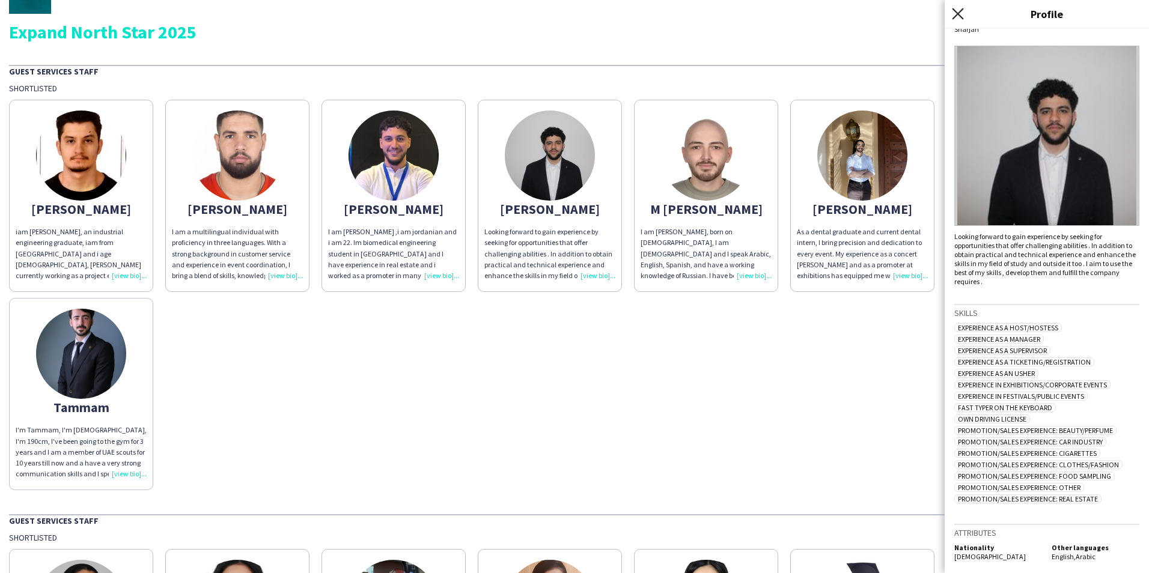
click at [961, 11] on icon at bounding box center [957, 13] width 11 height 11
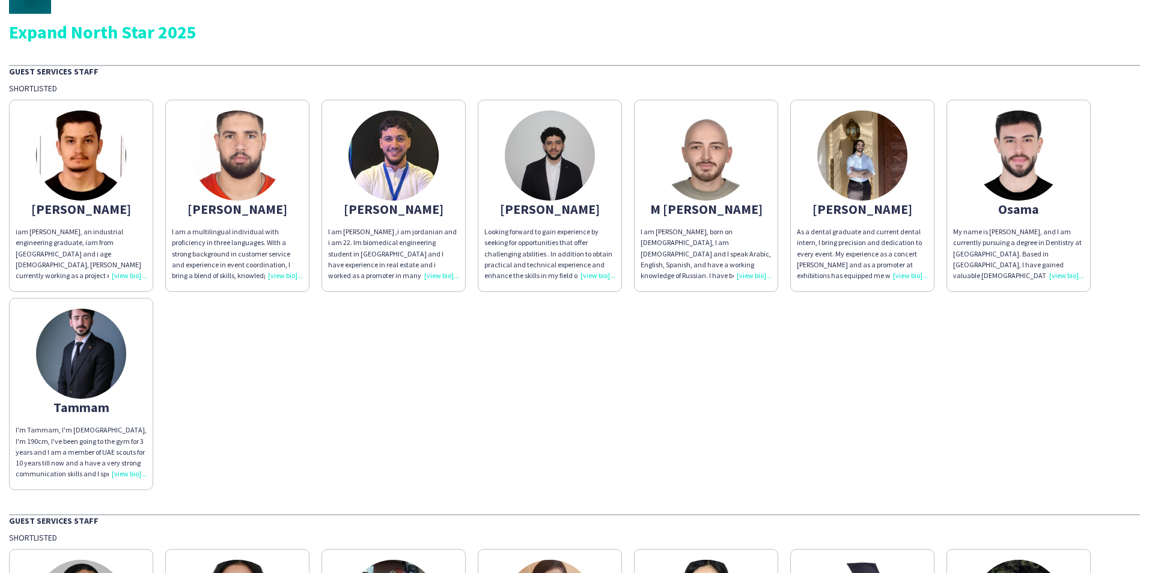
click at [430, 275] on div "I am [PERSON_NAME] ,i am jordanian and i am 22. Im biomedical engineering stude…" at bounding box center [393, 254] width 131 height 55
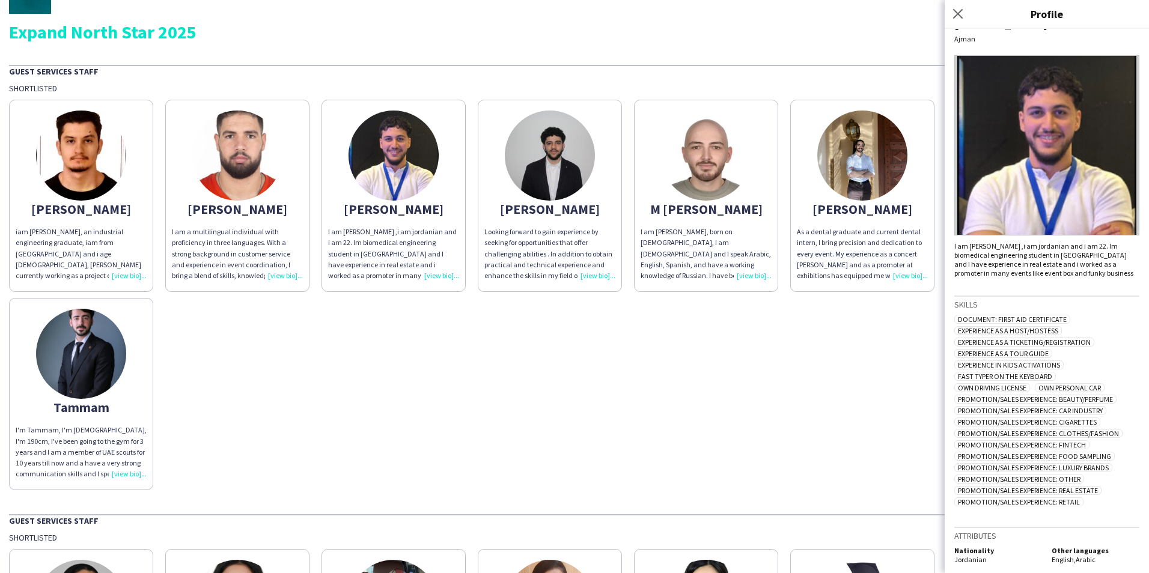
scroll to position [35, 0]
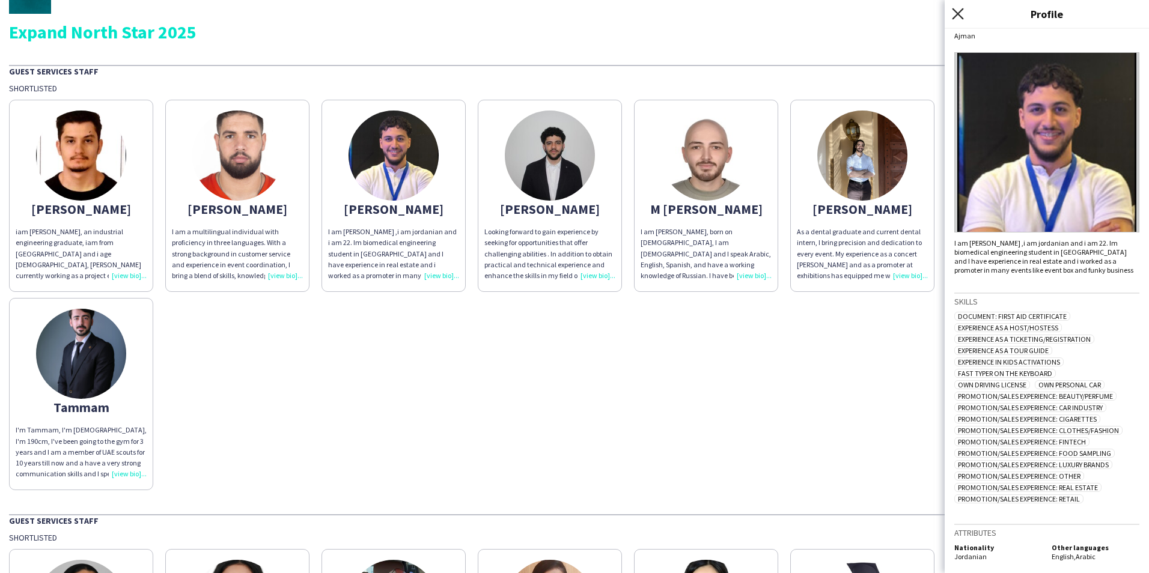
click at [956, 13] on icon "Close pop-in" at bounding box center [957, 13] width 11 height 11
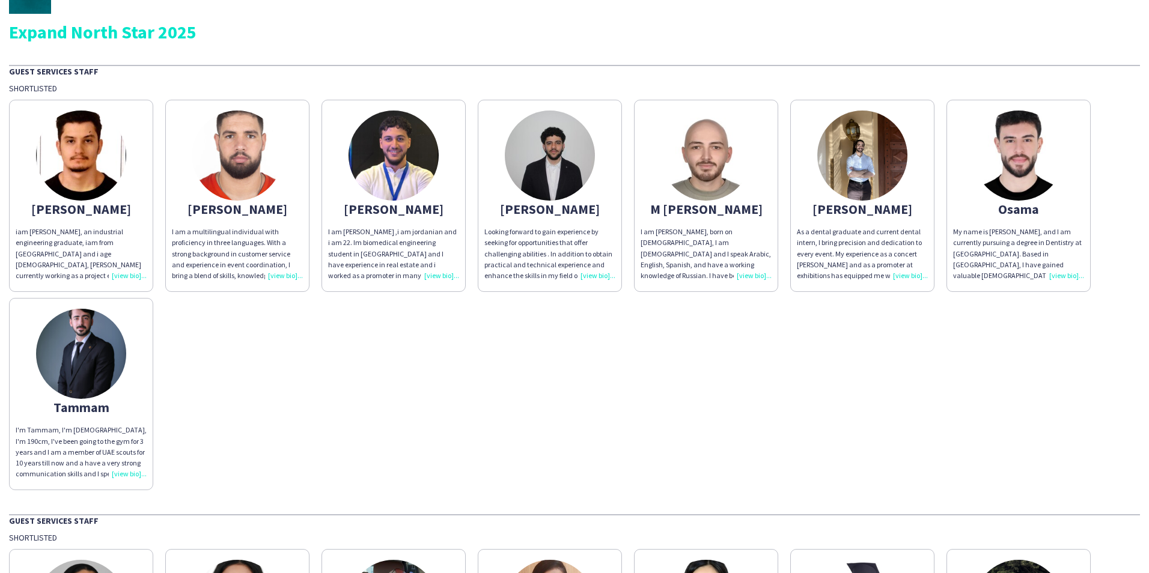
click at [275, 277] on div "I am a multilingual individual with proficiency in three languages. With a stro…" at bounding box center [237, 254] width 131 height 55
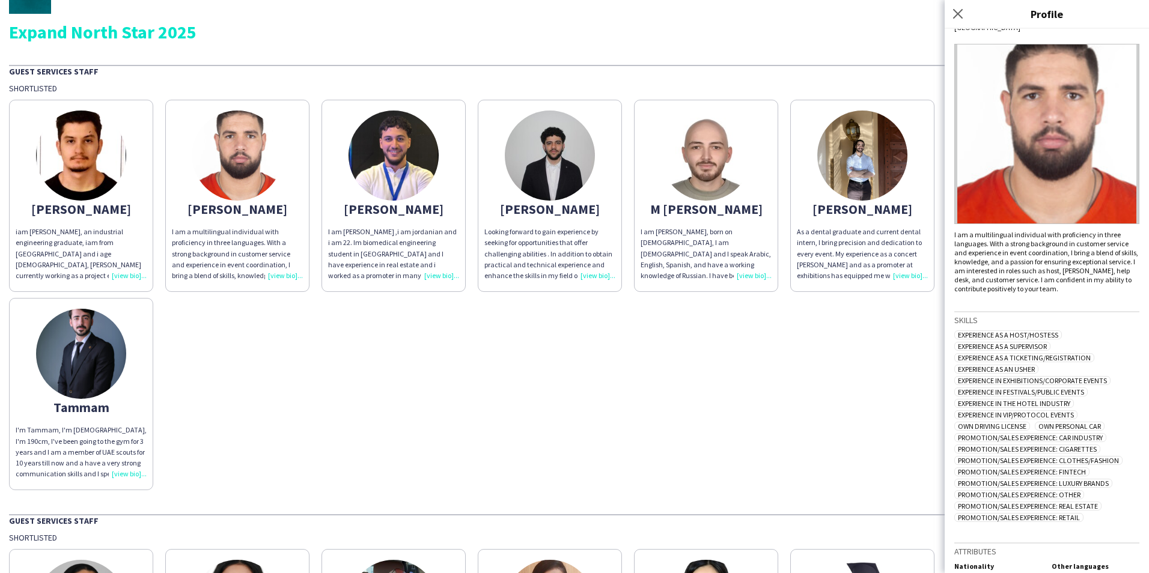
scroll to position [53, 0]
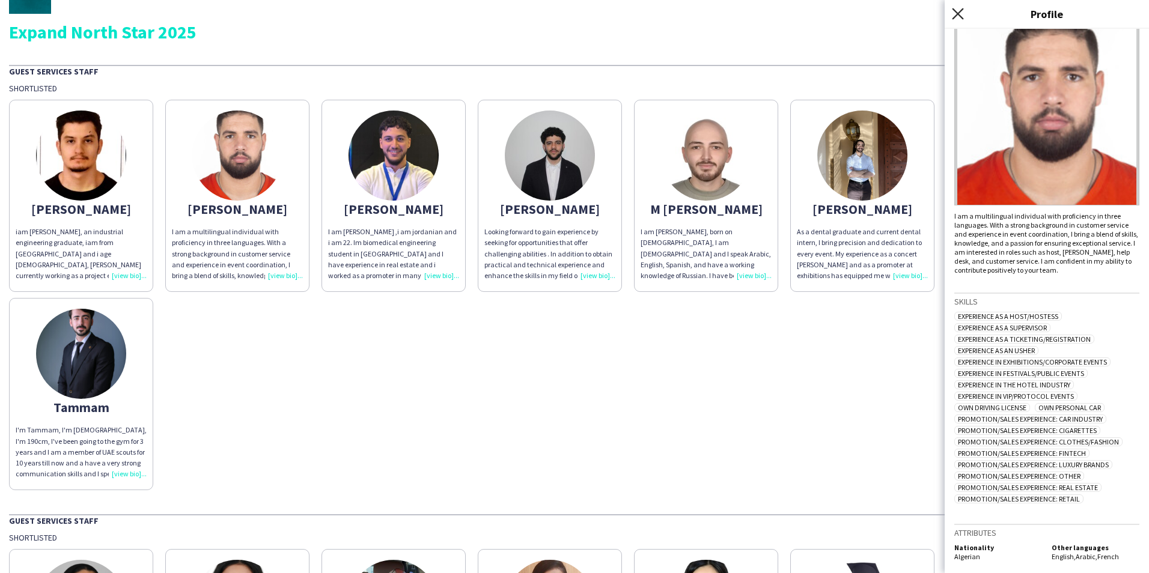
click at [959, 16] on icon "Close pop-in" at bounding box center [957, 13] width 11 height 11
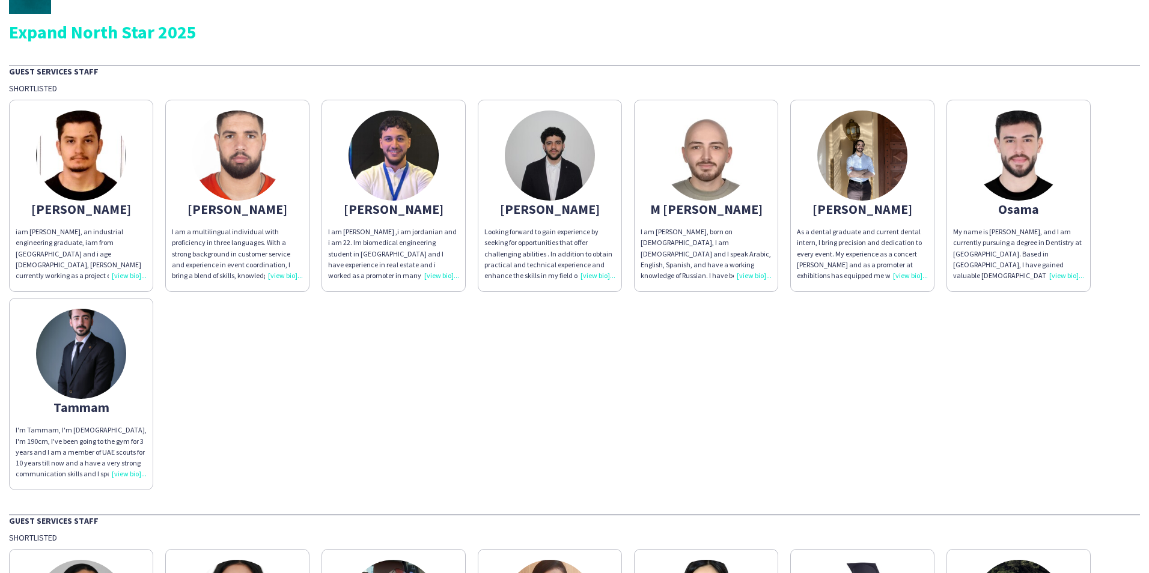
click at [128, 275] on div "iam [PERSON_NAME], an industrial engineering graduate, iam from [GEOGRAPHIC_DAT…" at bounding box center [81, 254] width 131 height 55
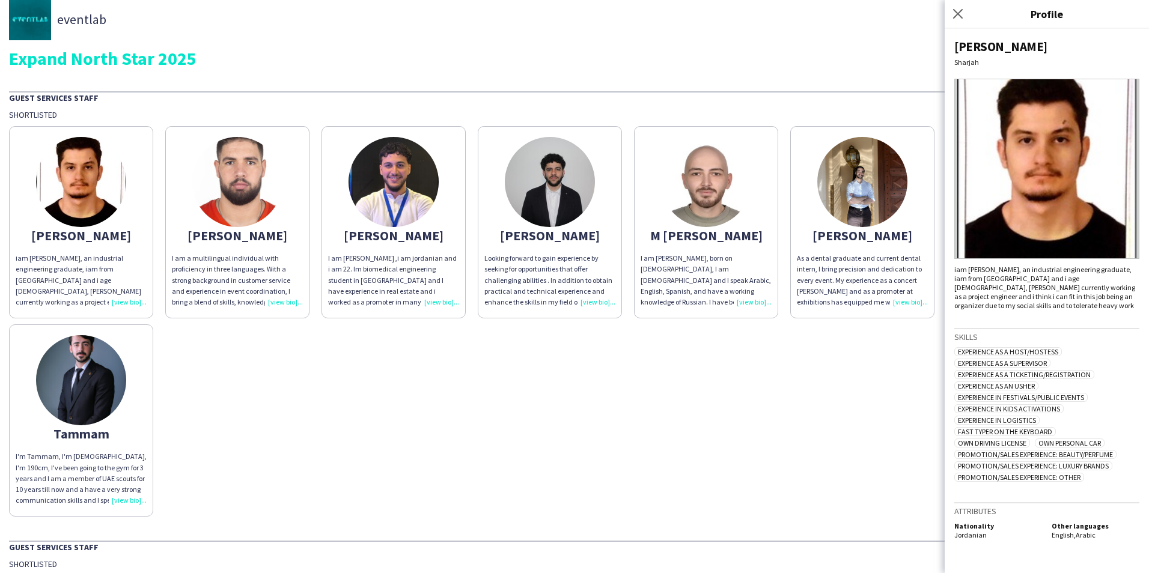
scroll to position [0, 0]
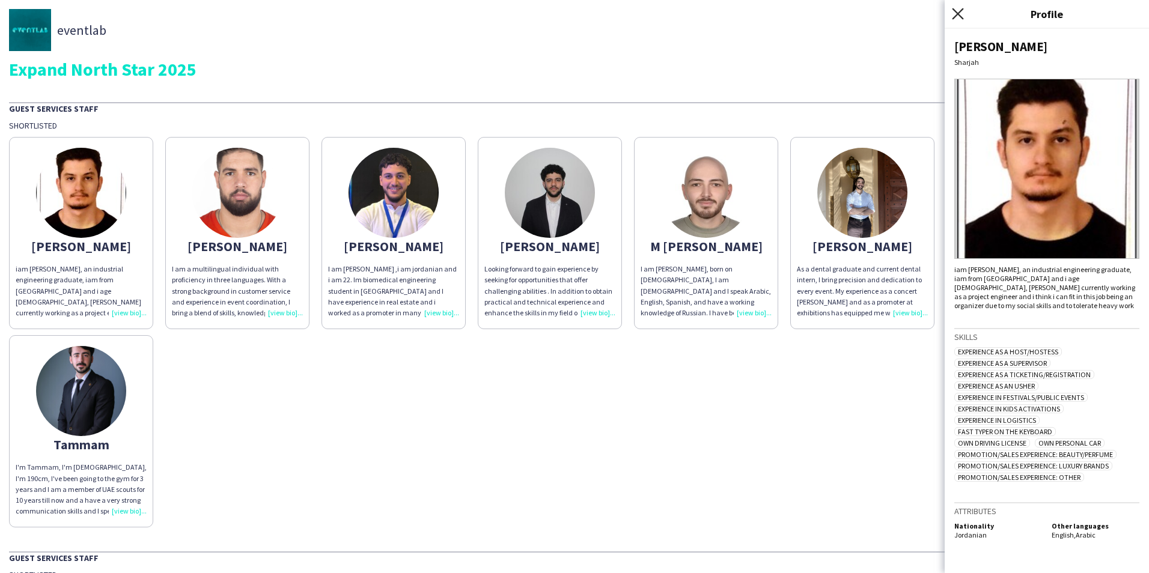
click at [959, 11] on icon "Close pop-in" at bounding box center [957, 13] width 11 height 11
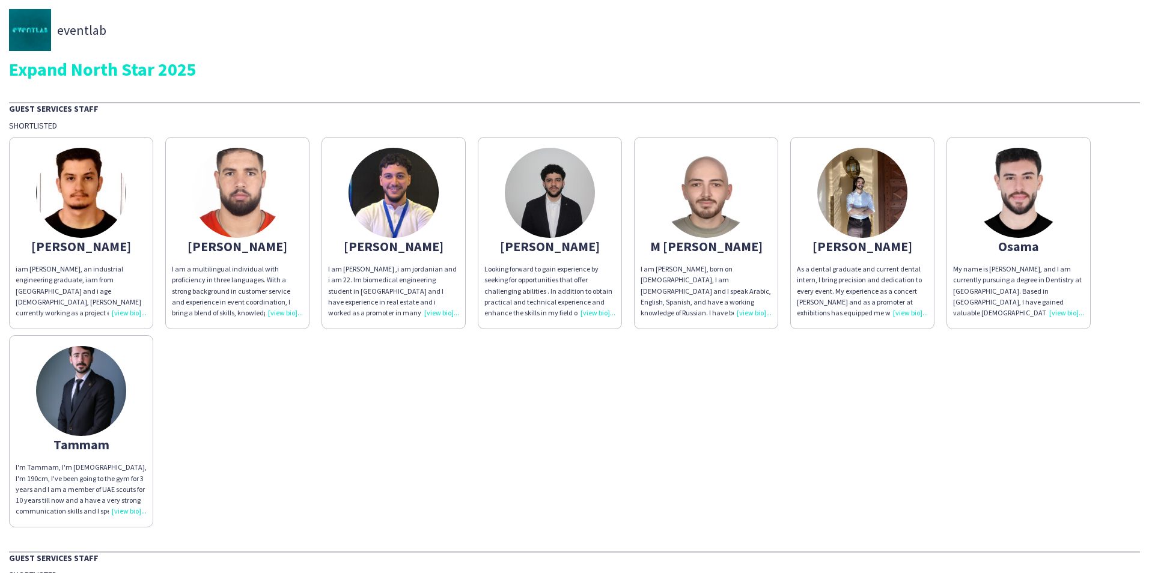
click at [603, 313] on div "Looking forward to gain experience by seeking for opportunities that offer chal…" at bounding box center [549, 291] width 131 height 55
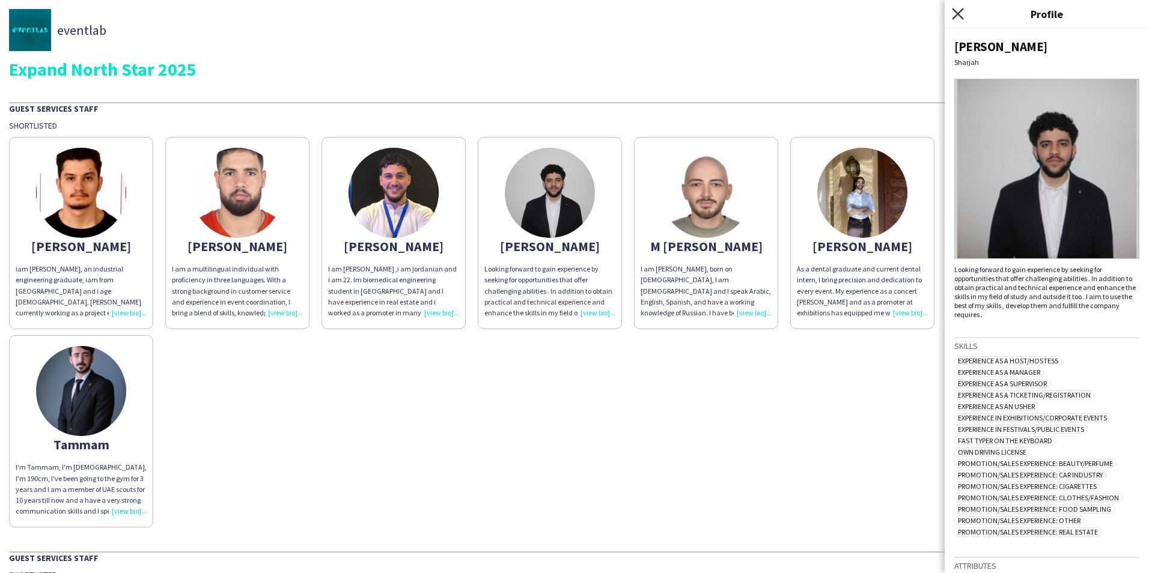
click at [962, 14] on icon "Close pop-in" at bounding box center [957, 13] width 11 height 11
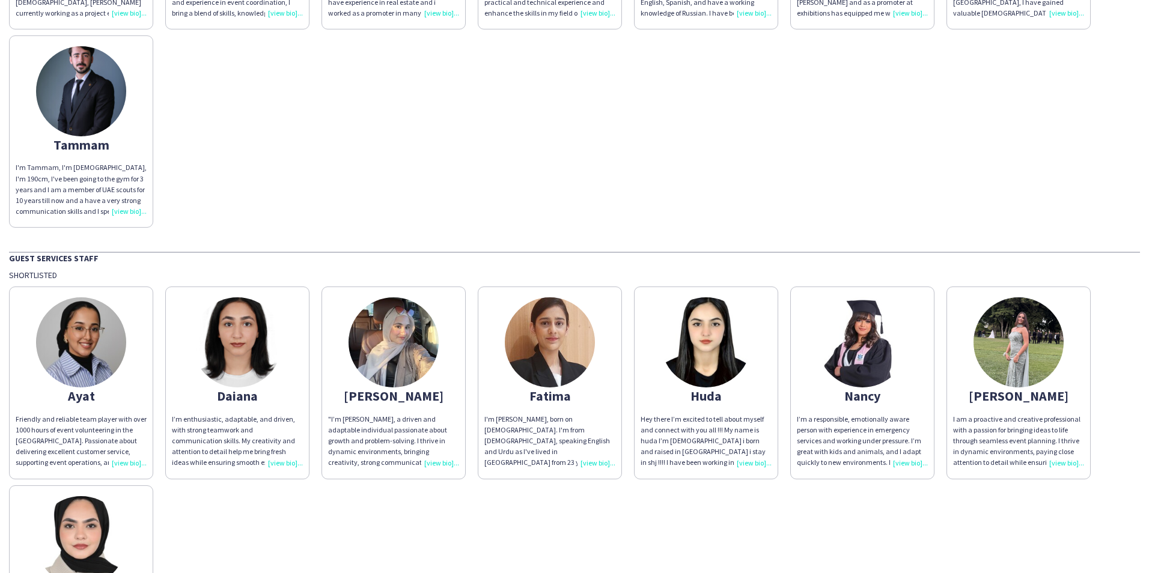
scroll to position [300, 0]
